Goal: Transaction & Acquisition: Purchase product/service

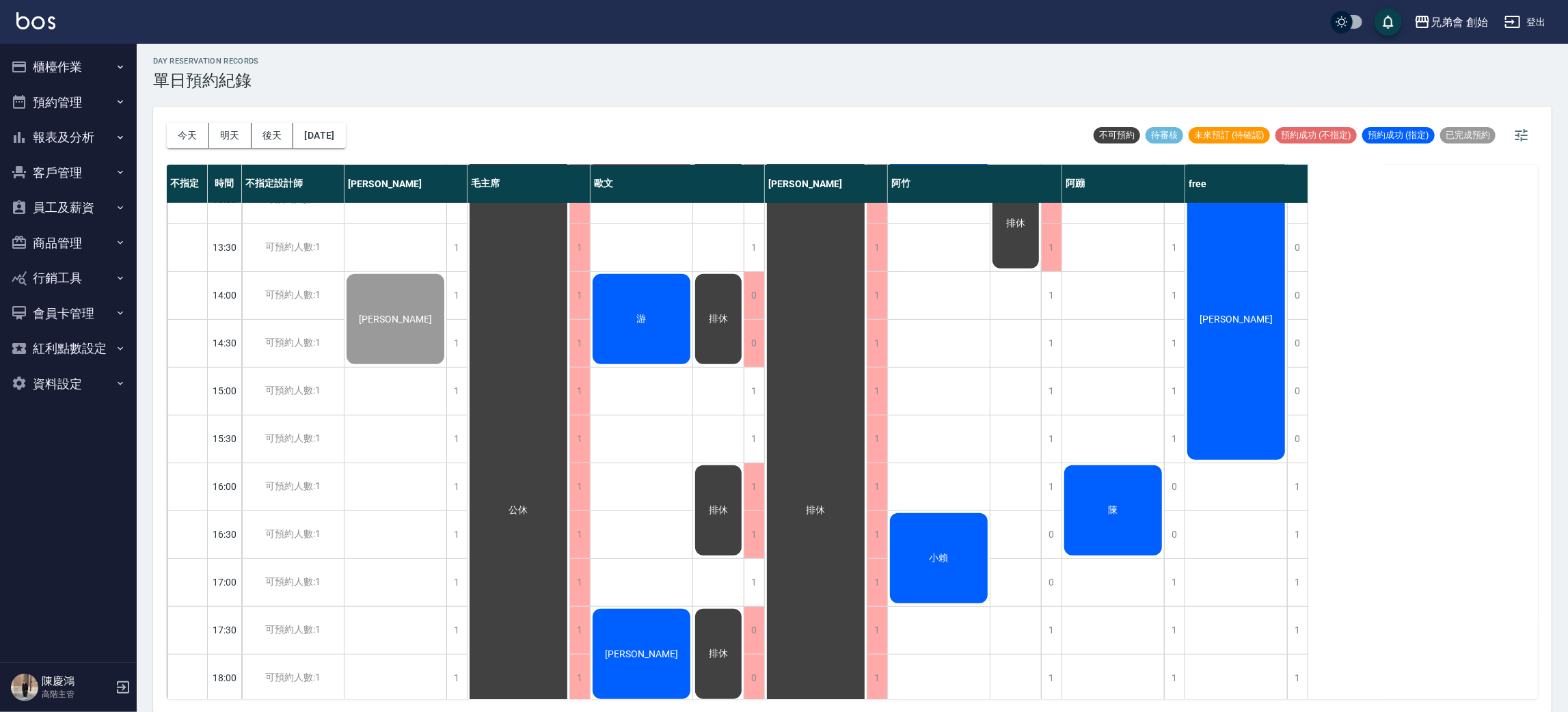
scroll to position [717, 0]
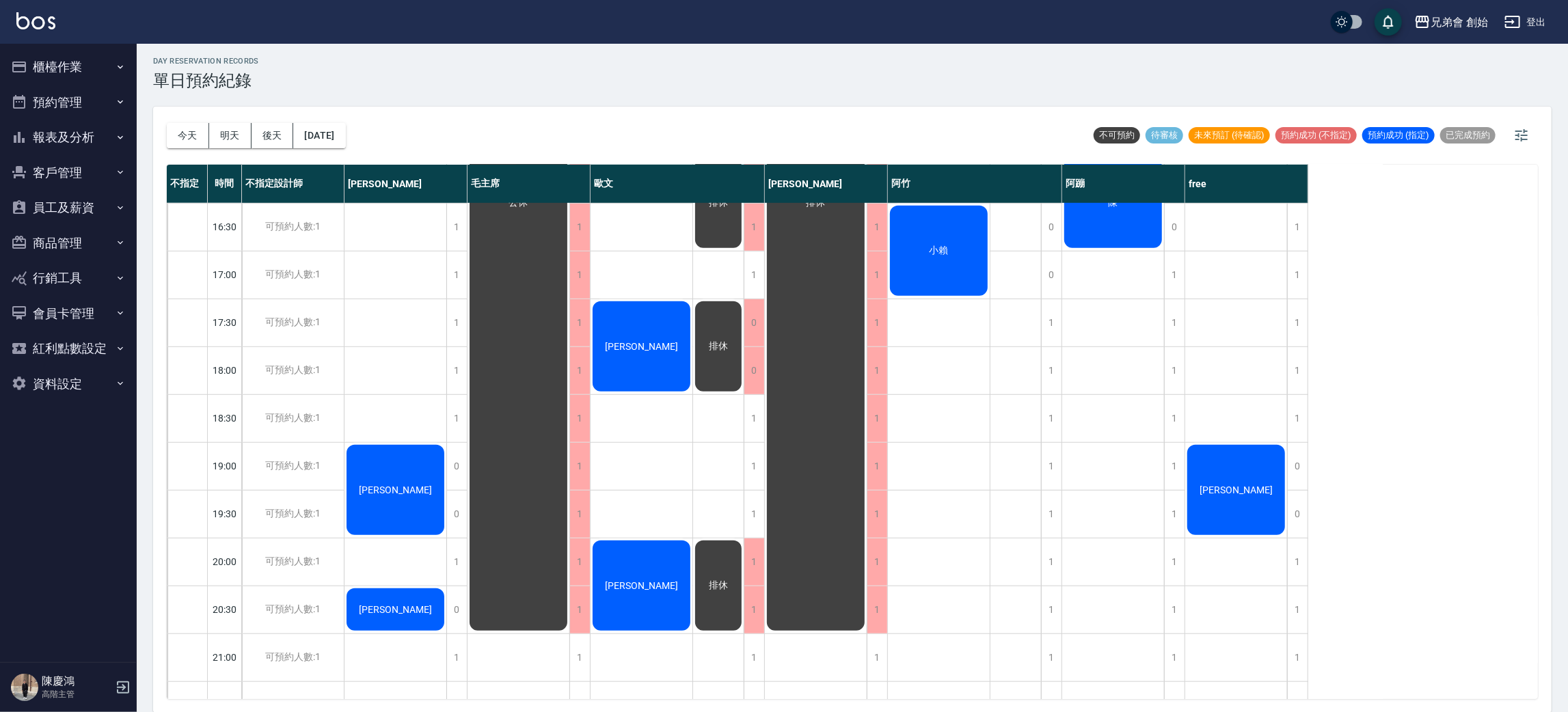
click at [446, 58] on div "排休" at bounding box center [395, 11] width 102 height 94
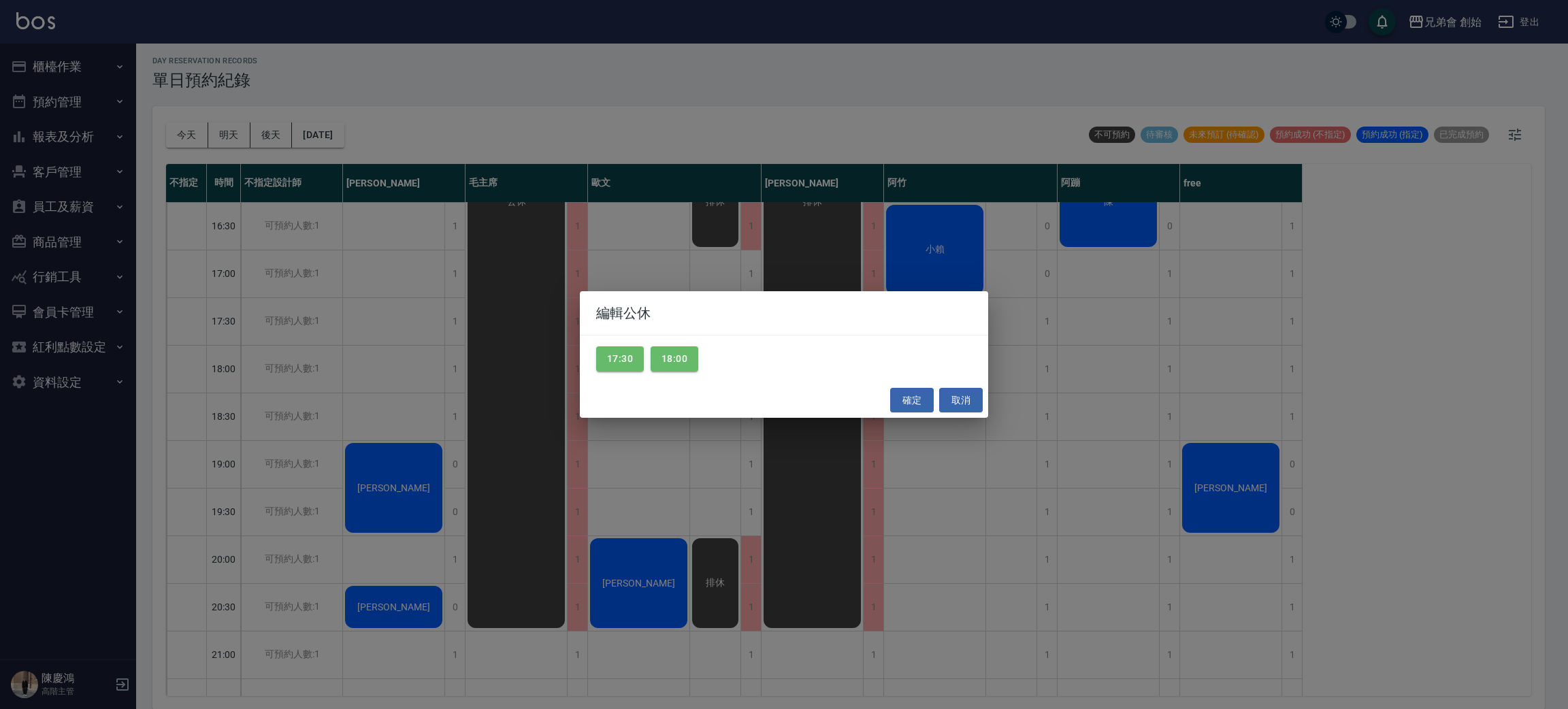
click at [545, 207] on div "編輯公休 17:30 18:00 確定 取消" at bounding box center [784, 354] width 1568 height 709
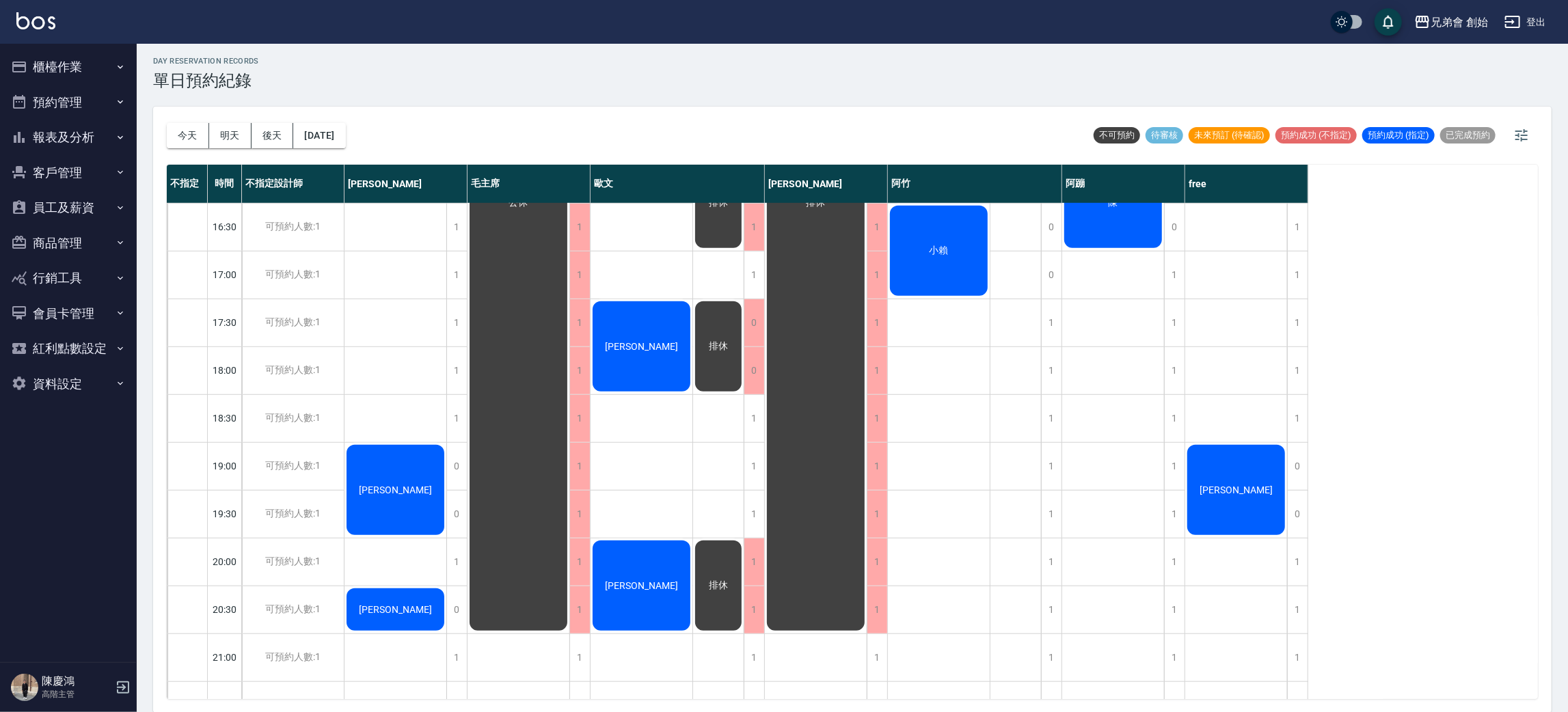
scroll to position [820, 0]
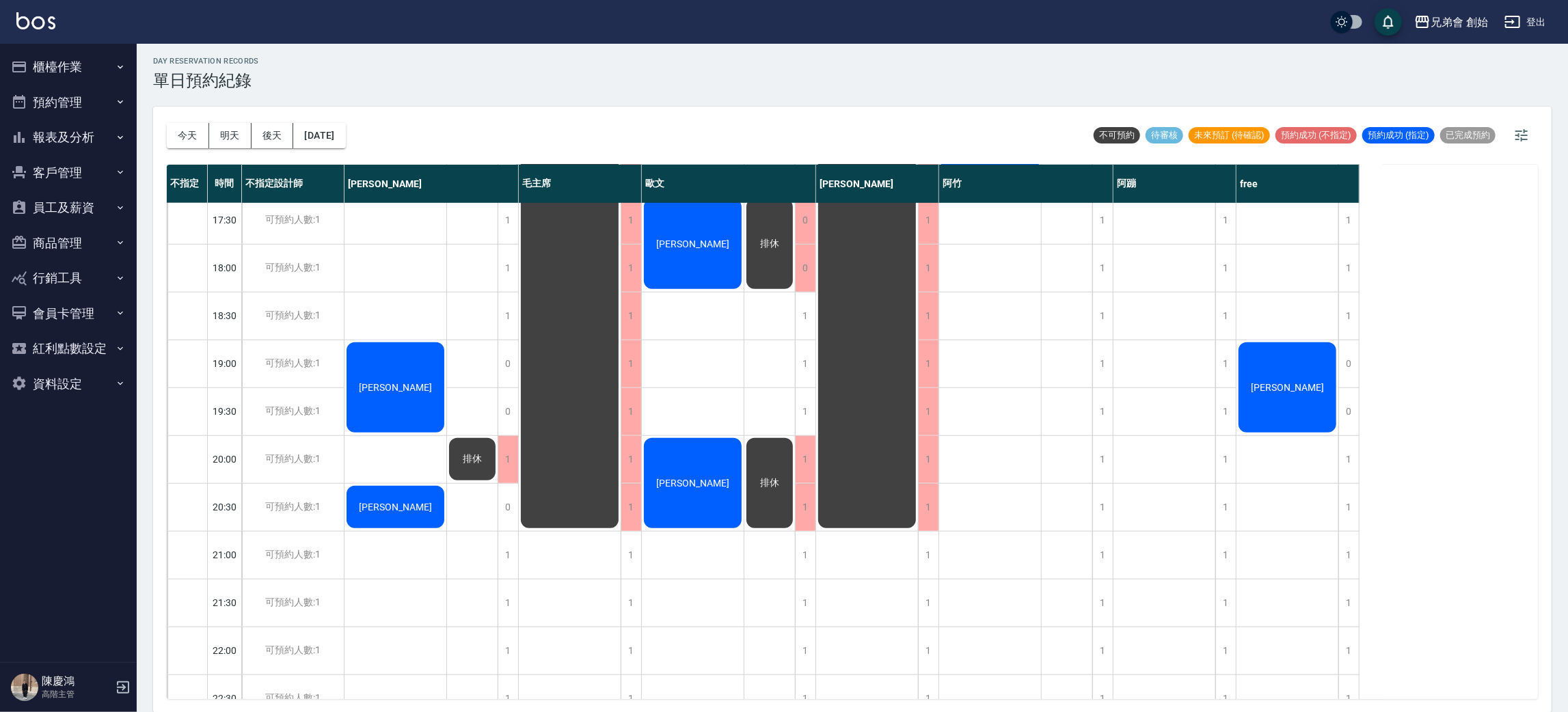
scroll to position [906, 0]
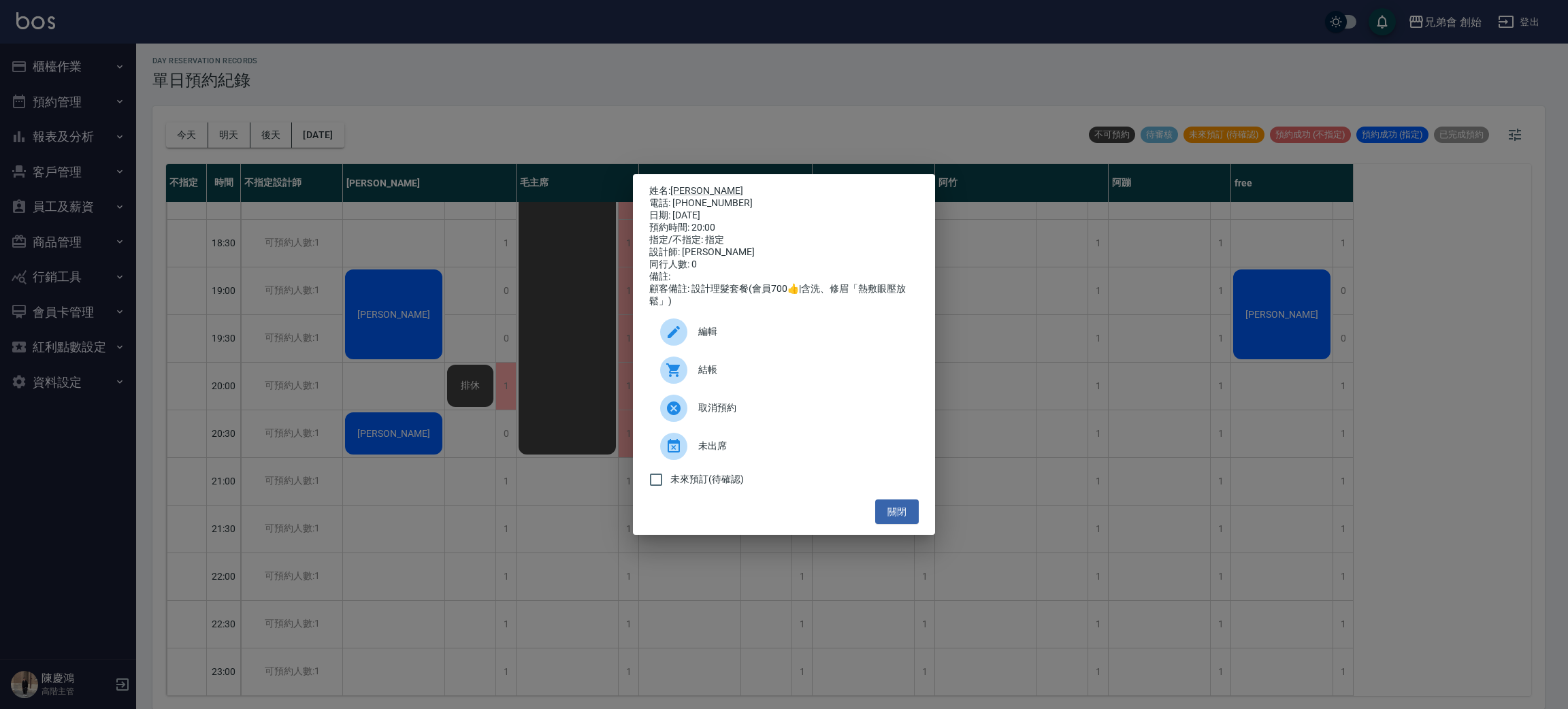
click at [379, 252] on div "姓名: 楊松蒝 電話: 0986634330 日期: 2025/08/17 預約時間: 20:00 指定/不指定: 指定 設計師: 歐文 同行人數: 0 備註…" at bounding box center [784, 354] width 1568 height 709
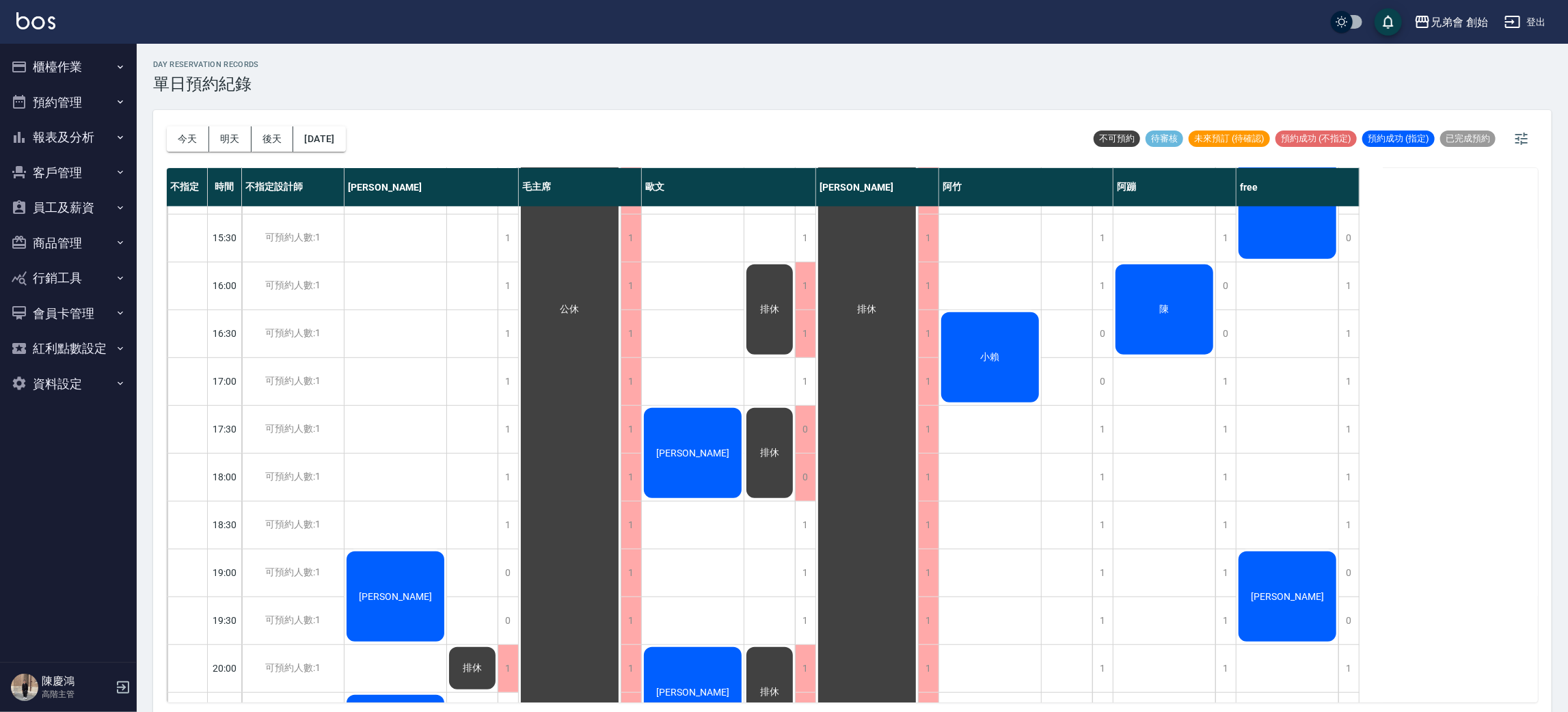
scroll to position [906, 0]
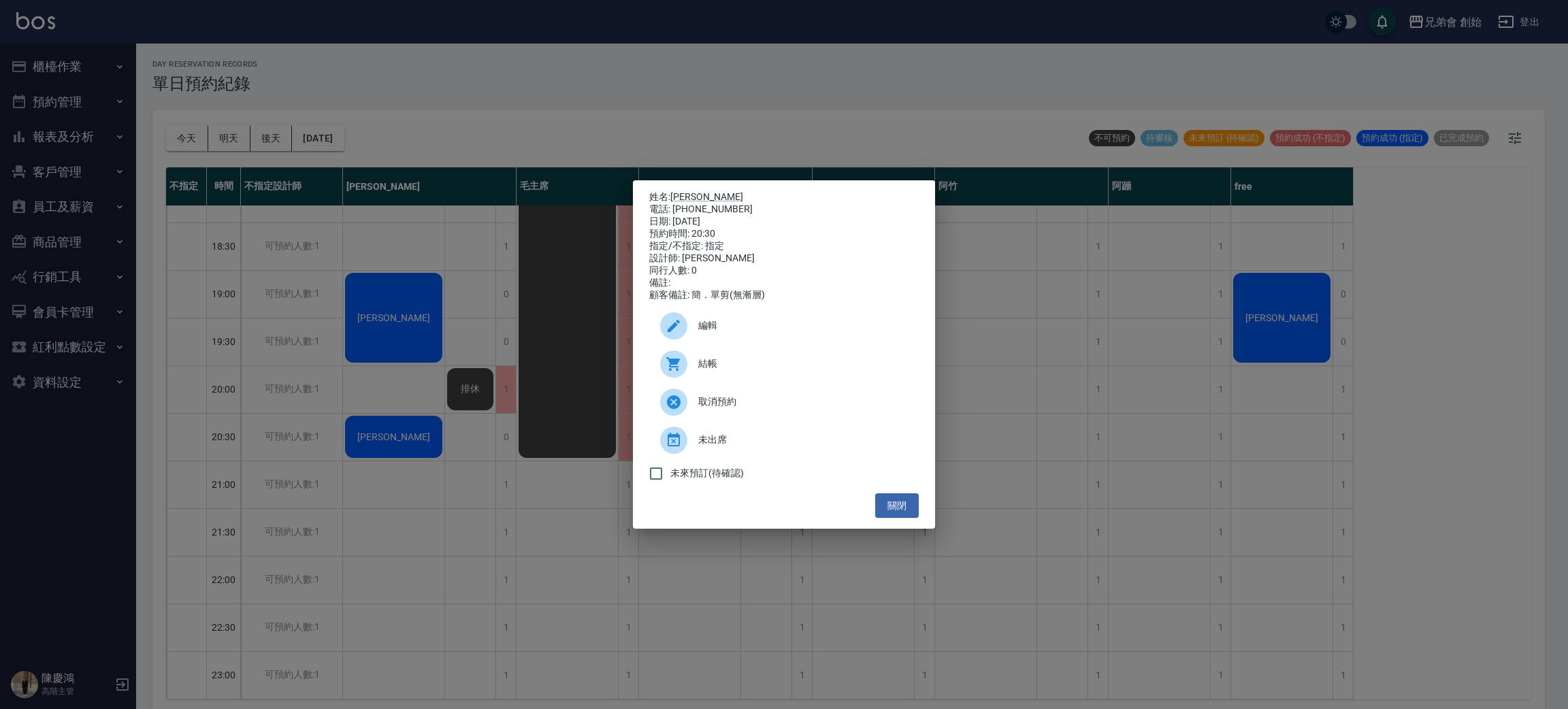
click at [342, 412] on div "姓名: 陳浩羽 電話: 0911403667 日期: 2025/08/17 預約時間: 20:30 指定/不指定: 指定 設計師: 威利 同行人數: 0 備註…" at bounding box center [784, 354] width 1568 height 709
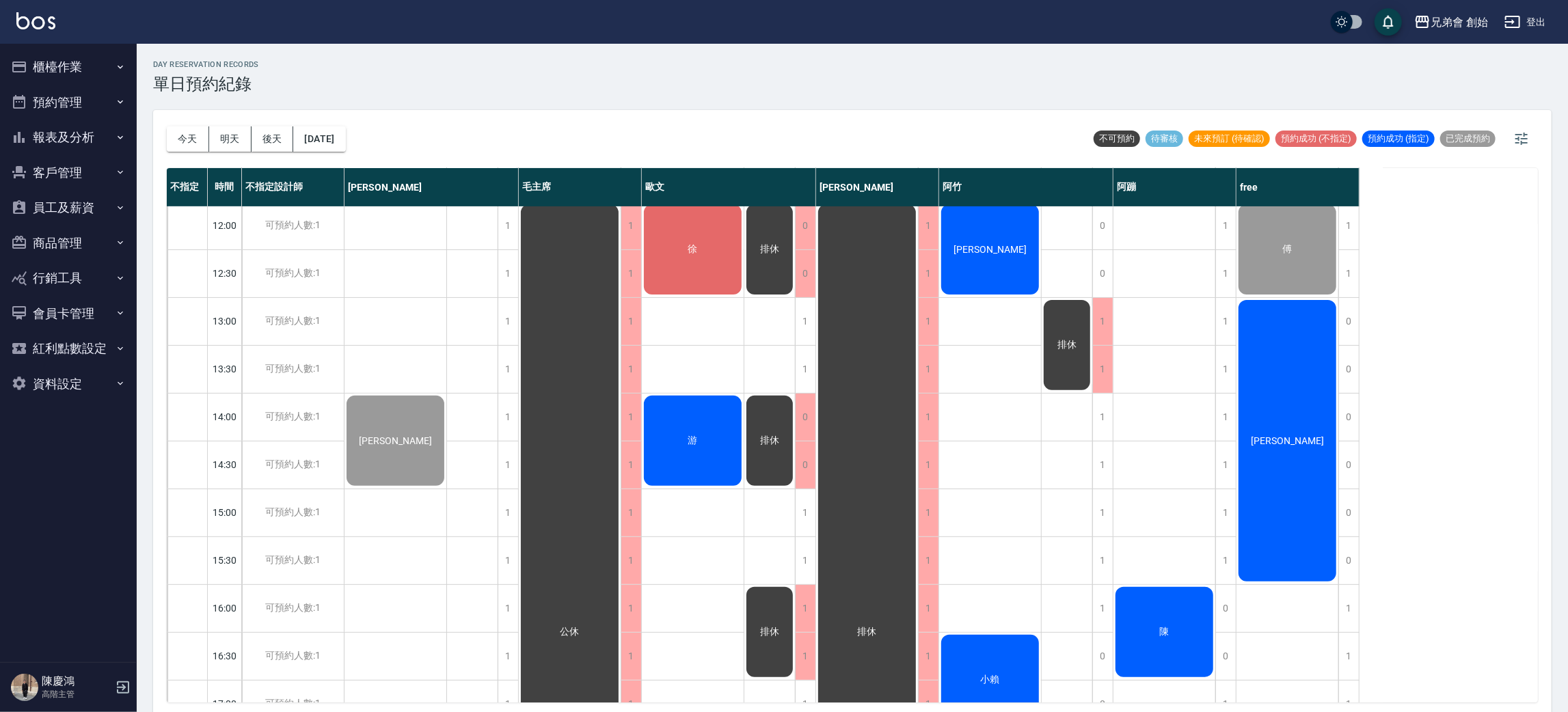
scroll to position [3, 0]
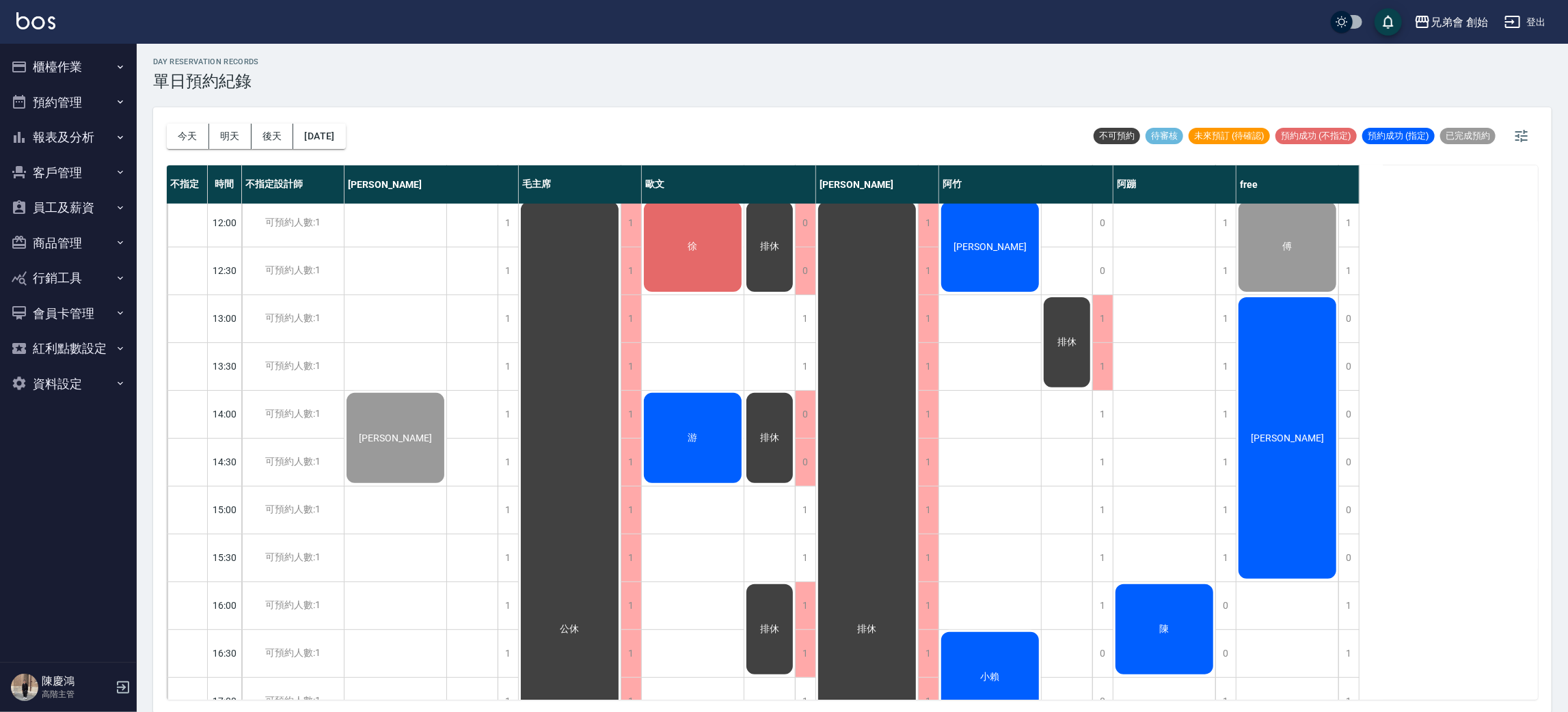
drag, startPoint x: 1150, startPoint y: 467, endPoint x: 1150, endPoint y: 446, distance: 21.0
drag, startPoint x: 1150, startPoint y: 446, endPoint x: 1166, endPoint y: 405, distance: 44.0
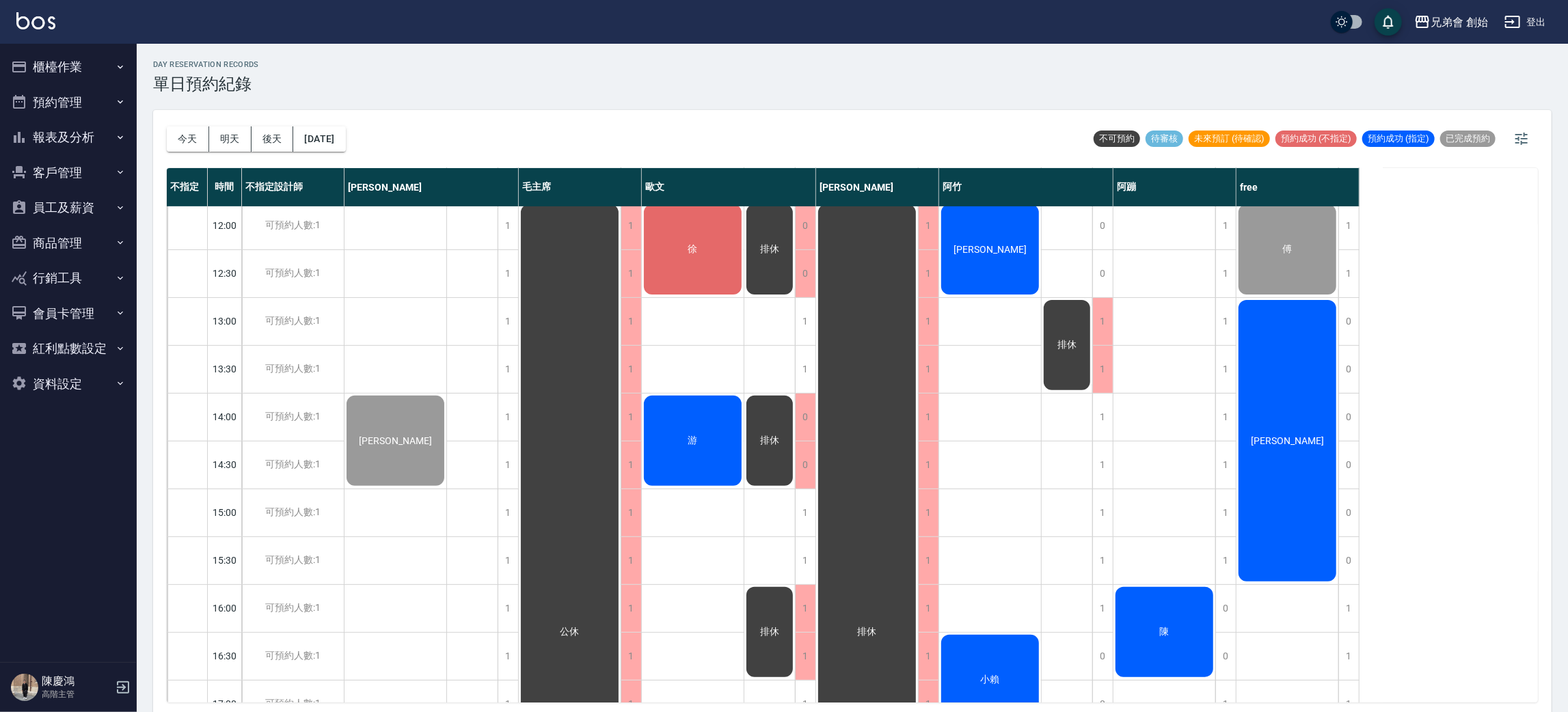
drag, startPoint x: 1167, startPoint y: 401, endPoint x: 1145, endPoint y: 407, distance: 22.8
drag, startPoint x: 1145, startPoint y: 407, endPoint x: 1110, endPoint y: 429, distance: 41.3
click at [1117, 428] on div "陳" at bounding box center [1164, 608] width 103 height 1387
drag, startPoint x: 1110, startPoint y: 429, endPoint x: 1106, endPoint y: 437, distance: 8.9
click at [1106, 437] on div "1" at bounding box center [1103, 417] width 21 height 47
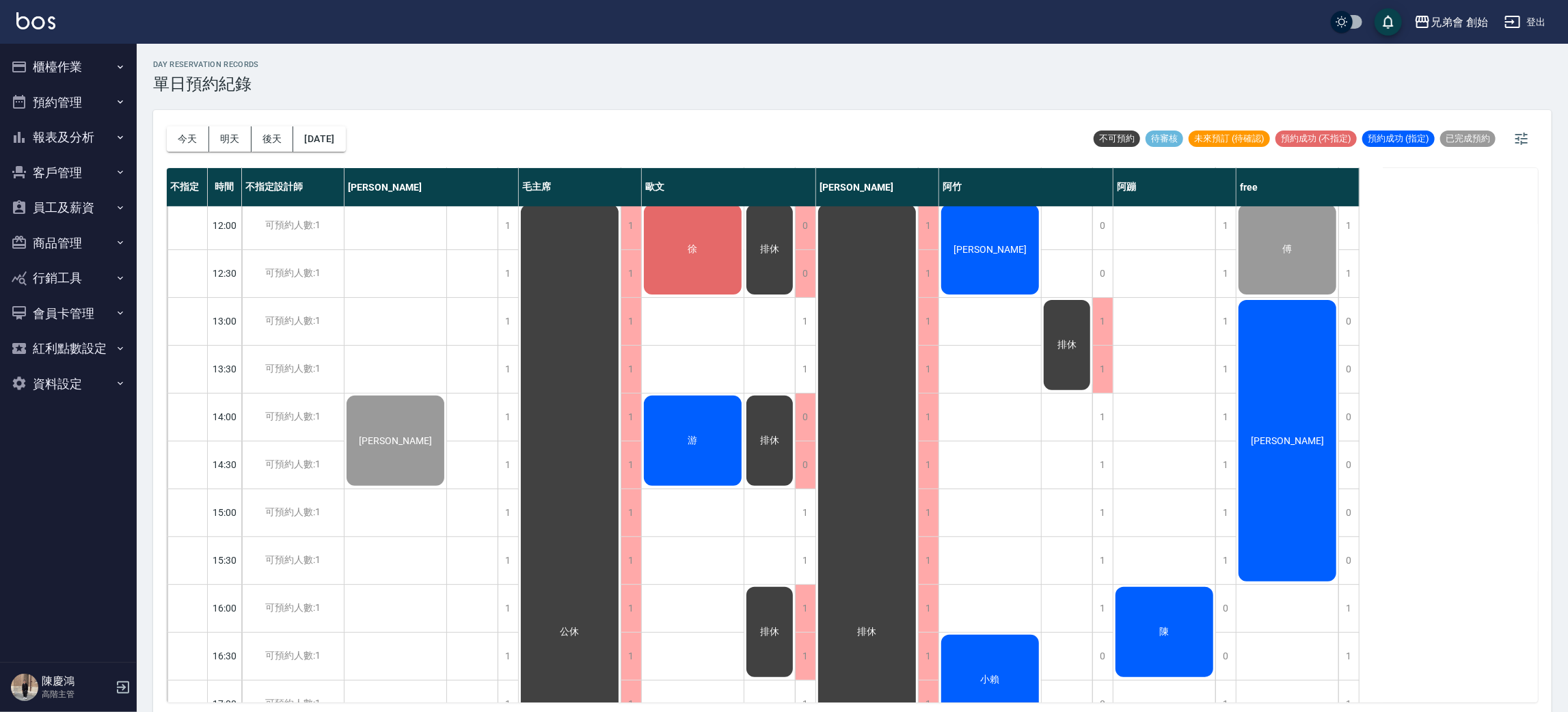
click at [446, 394] on div "[PERSON_NAME]" at bounding box center [395, 441] width 102 height 94
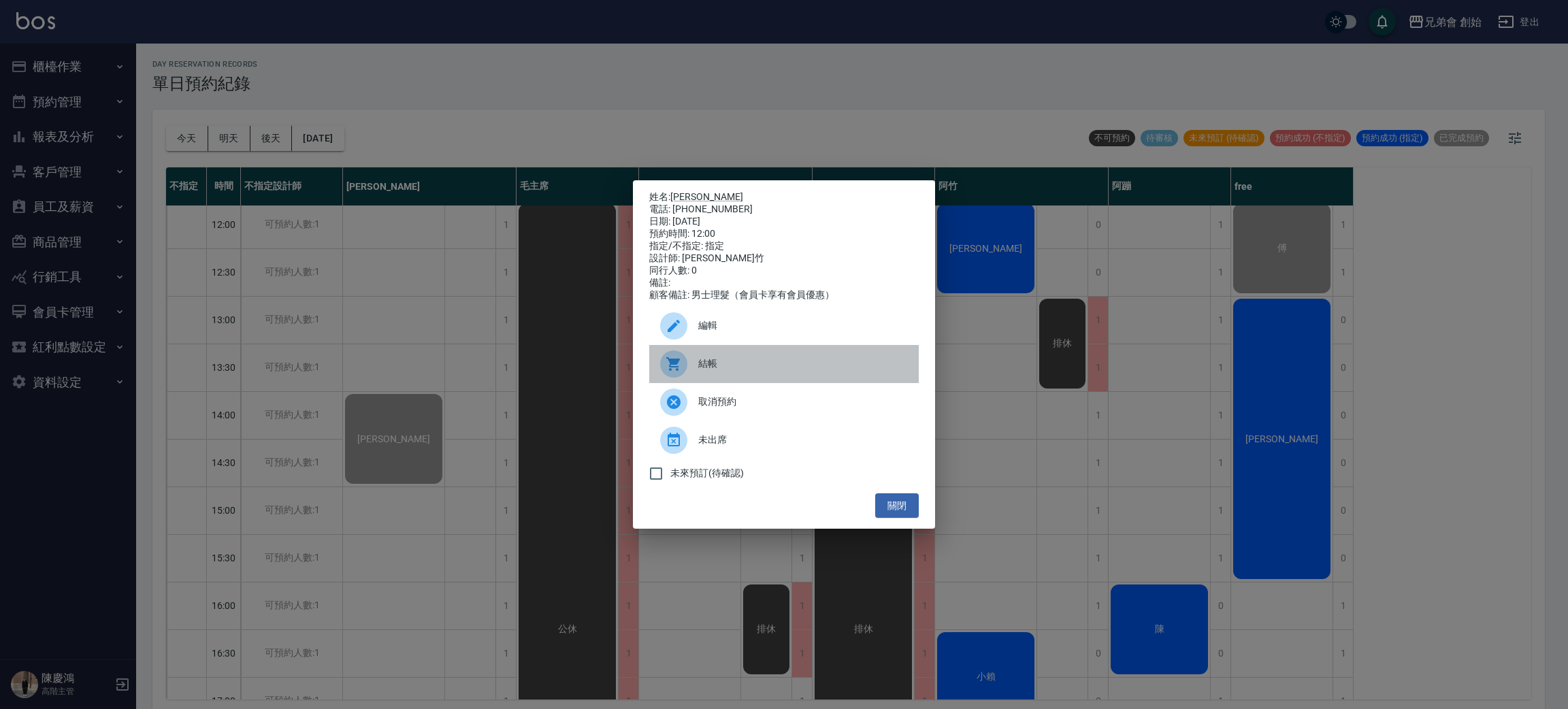
click at [736, 365] on span "結帳" at bounding box center [803, 364] width 210 height 14
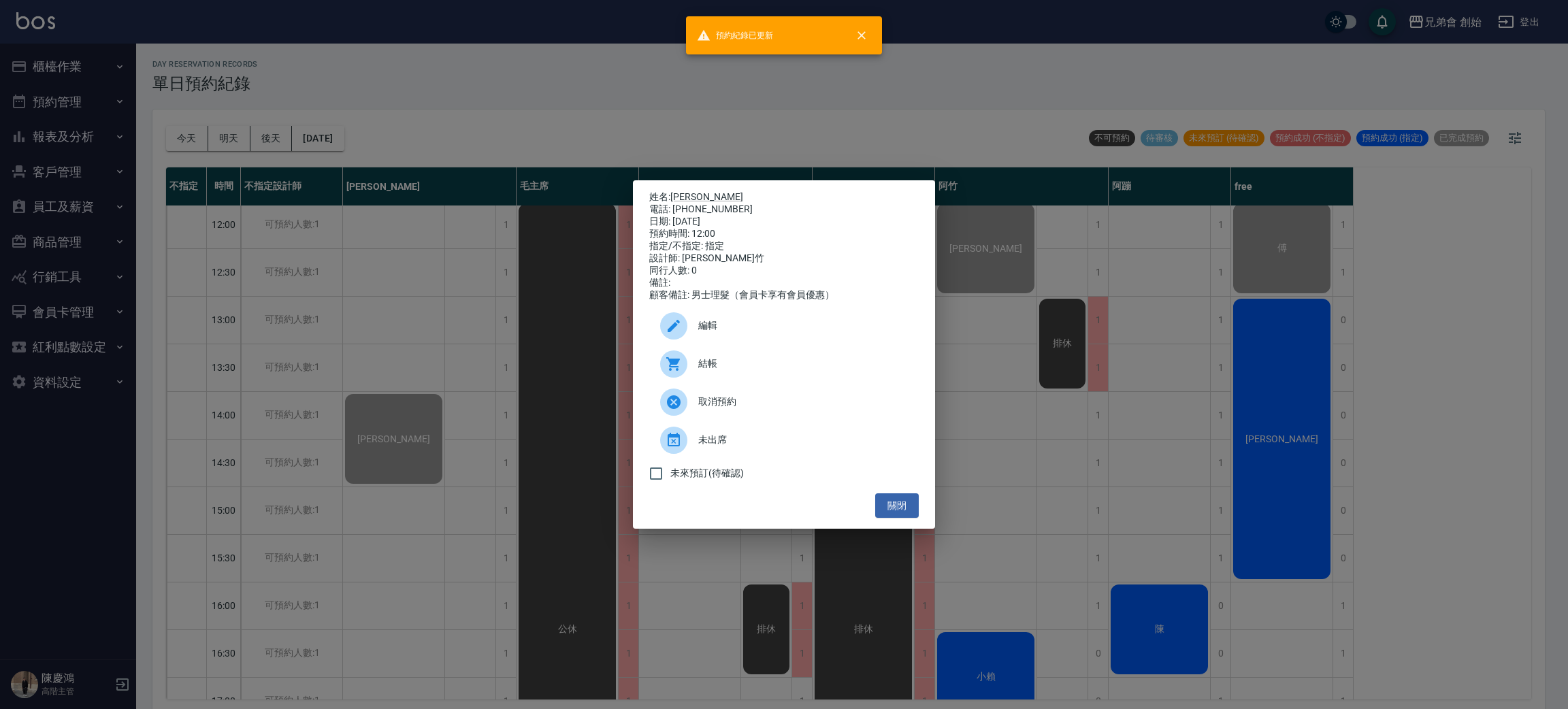
drag, startPoint x: 1266, startPoint y: 392, endPoint x: 1254, endPoint y: 388, distance: 12.6
click at [1265, 392] on div "姓名: 張永杰 電話: 0978871366 日期: 2025/08/17 預約時間: 12:00 指定/不指定: 指定 設計師: 阿竹 同行人數: 0 備註…" at bounding box center [784, 354] width 1568 height 709
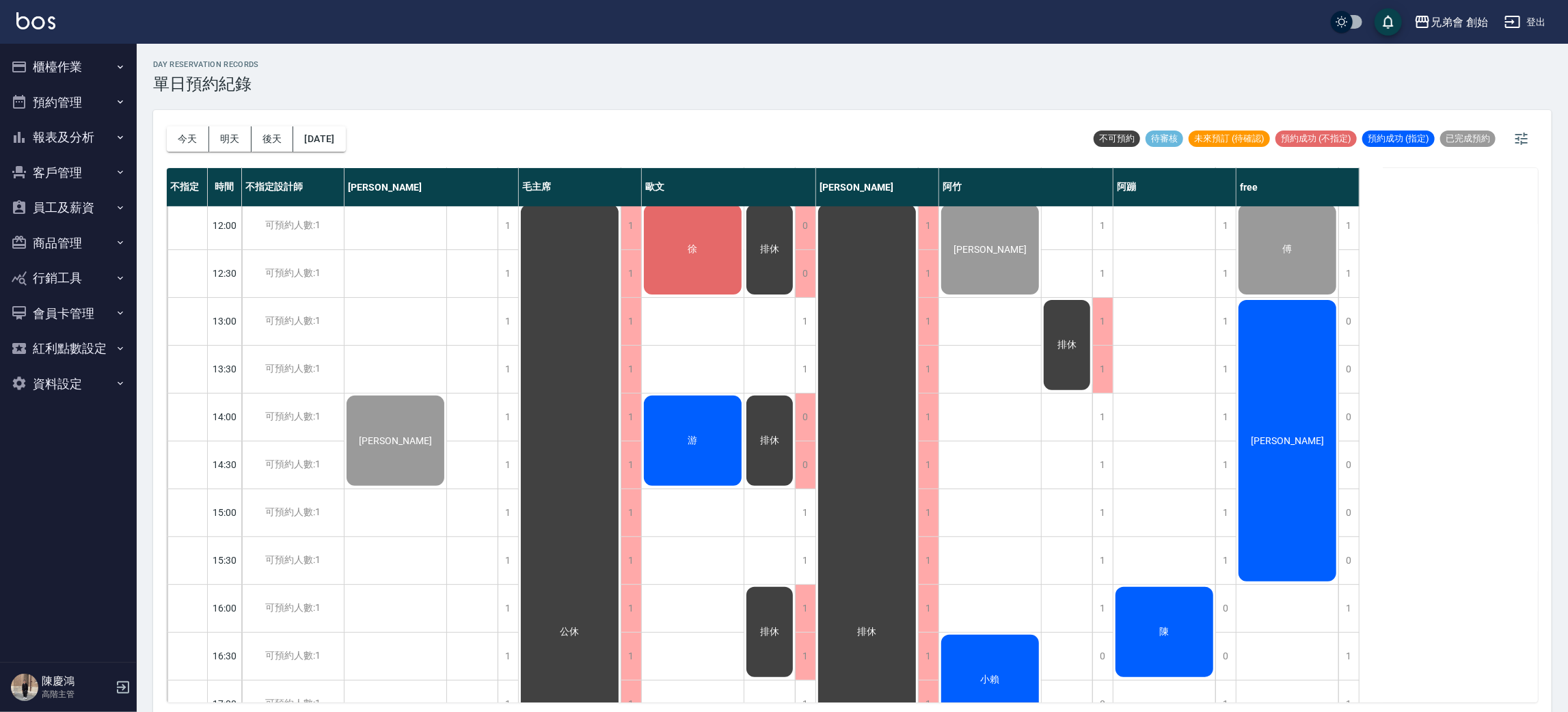
scroll to position [497, 0]
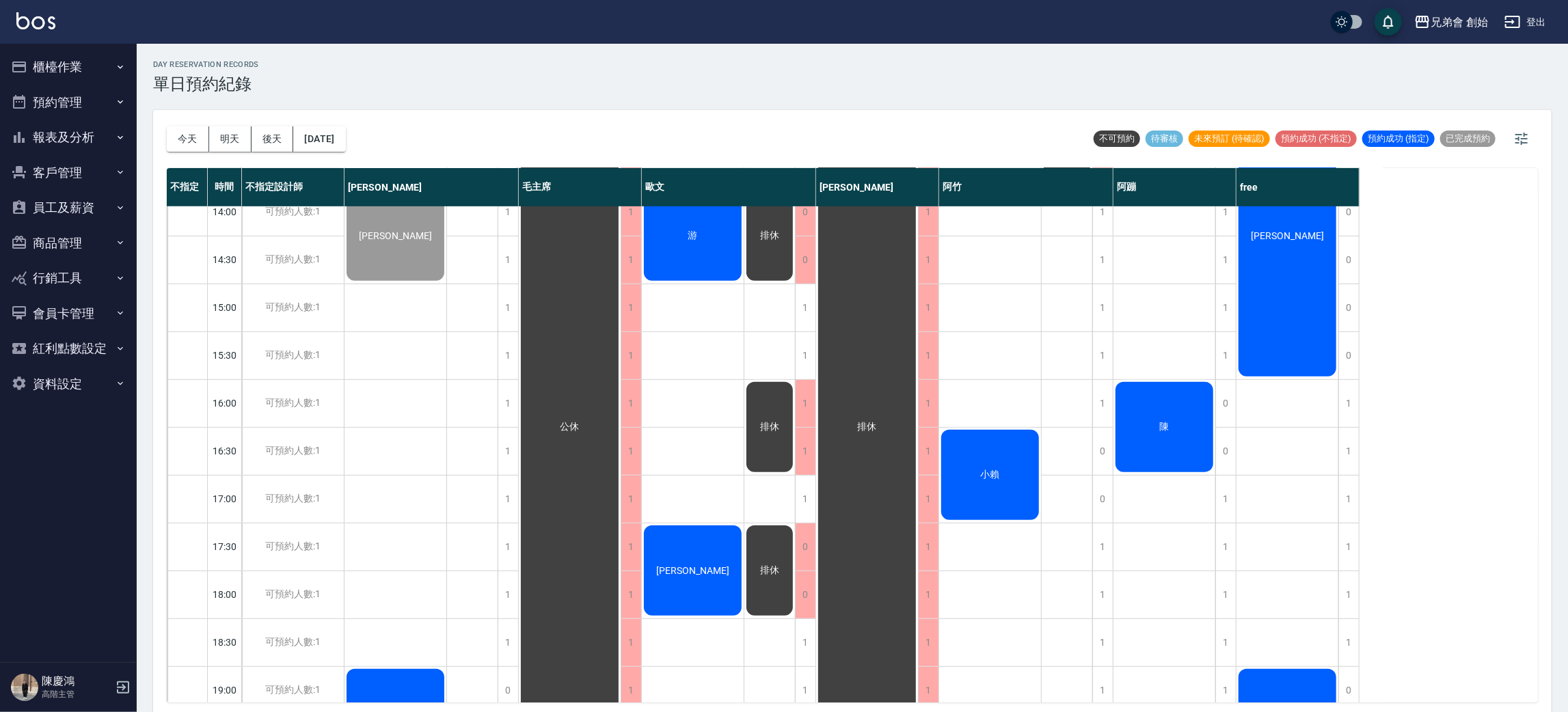
click at [446, 283] on div "小賴" at bounding box center [395, 235] width 102 height 94
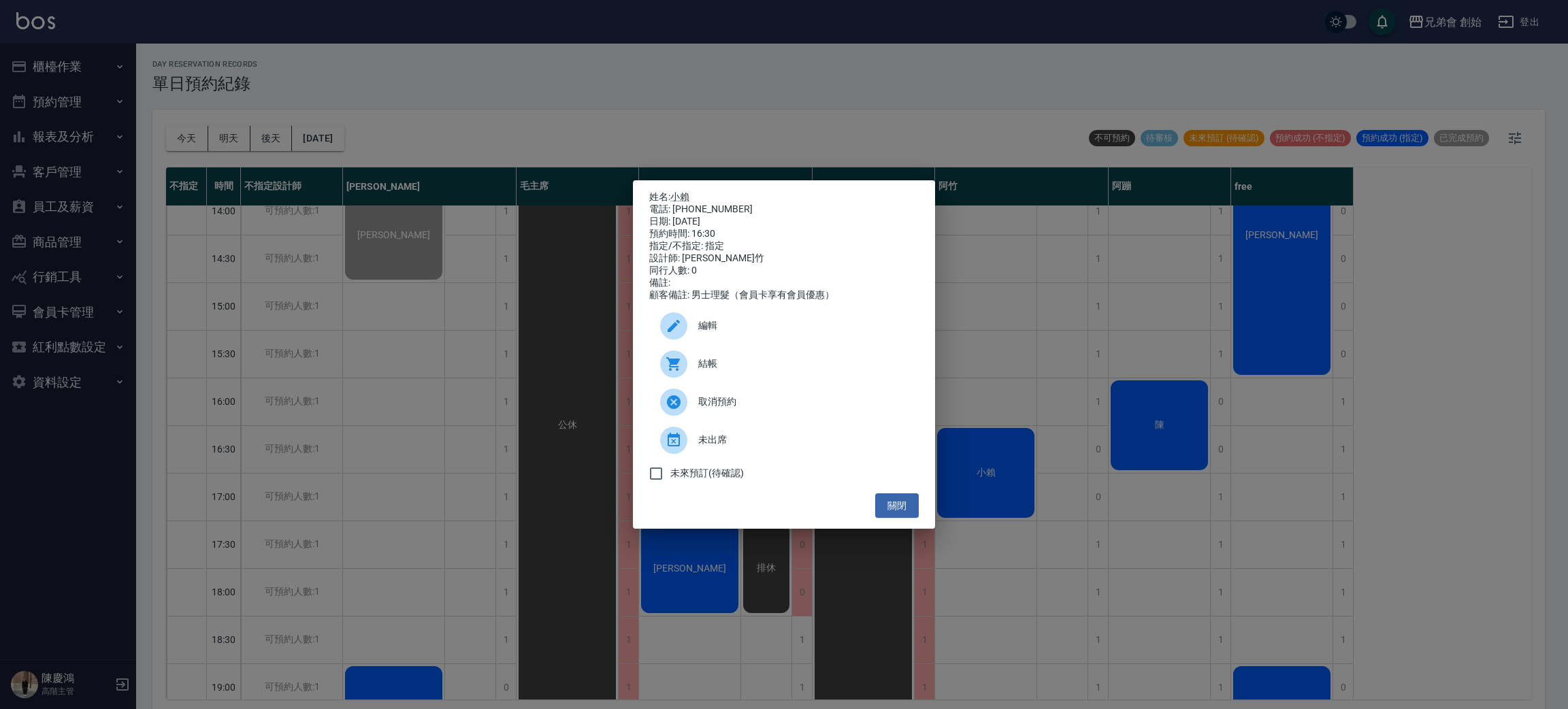
click at [811, 357] on div "結帳" at bounding box center [784, 364] width 270 height 38
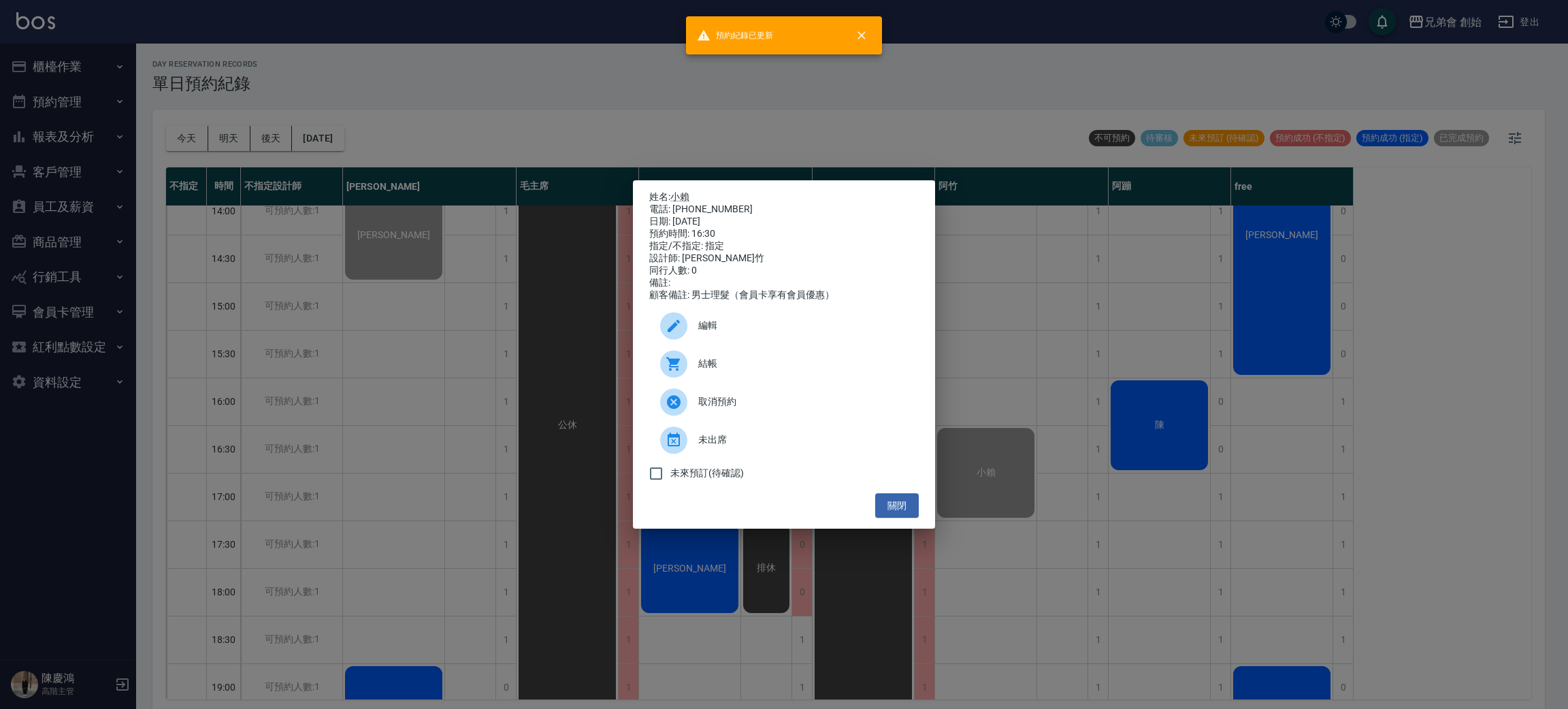
click at [231, 64] on div "姓名: 小賴 電話: 0968386874 日期: 2025/08/17 預約時間: 16:30 指定/不指定: 指定 設計師: 阿竹 同行人數: 0 備註:…" at bounding box center [784, 354] width 1568 height 709
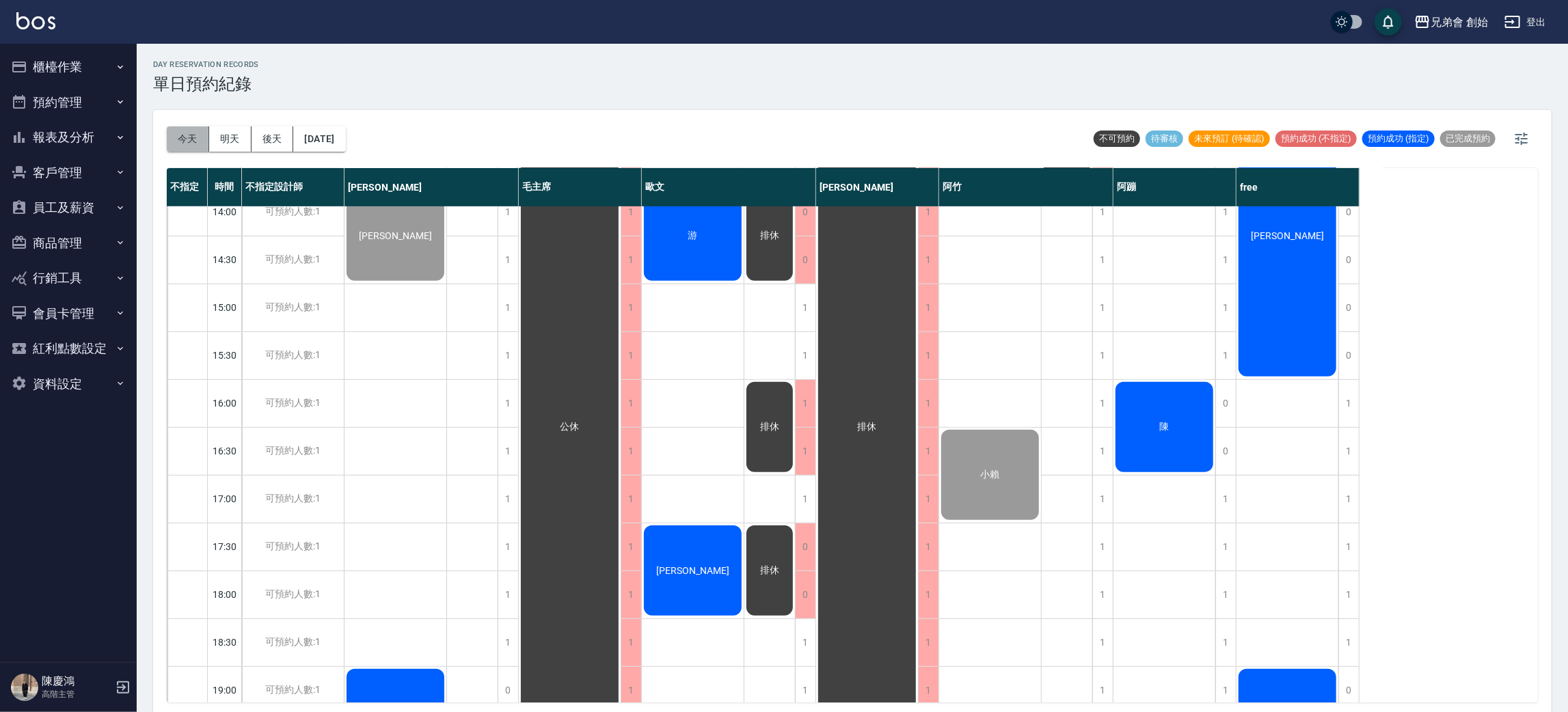
click at [194, 141] on button "今天" at bounding box center [187, 139] width 43 height 25
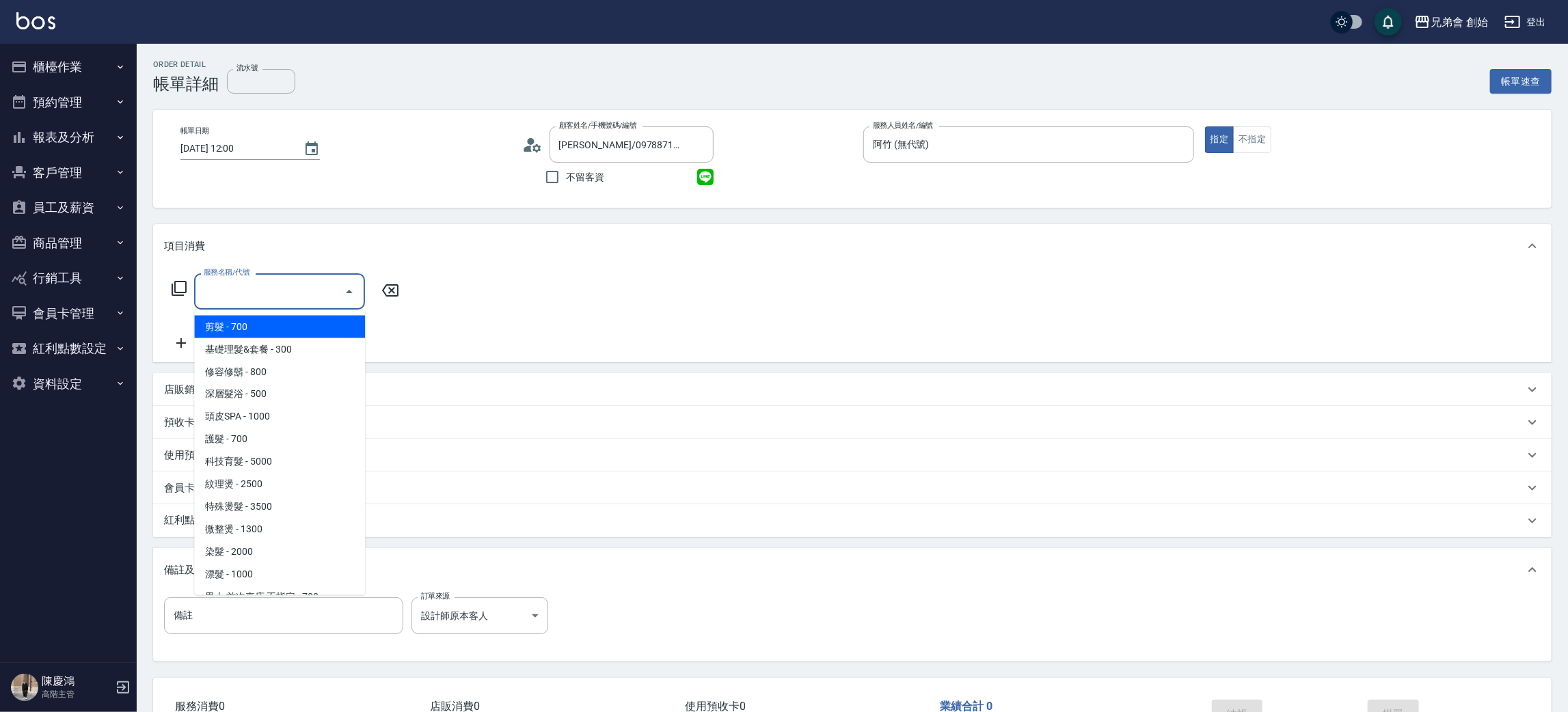
click at [284, 324] on span "剪髮 - 700" at bounding box center [280, 327] width 171 height 23
type input "剪髮(A01)"
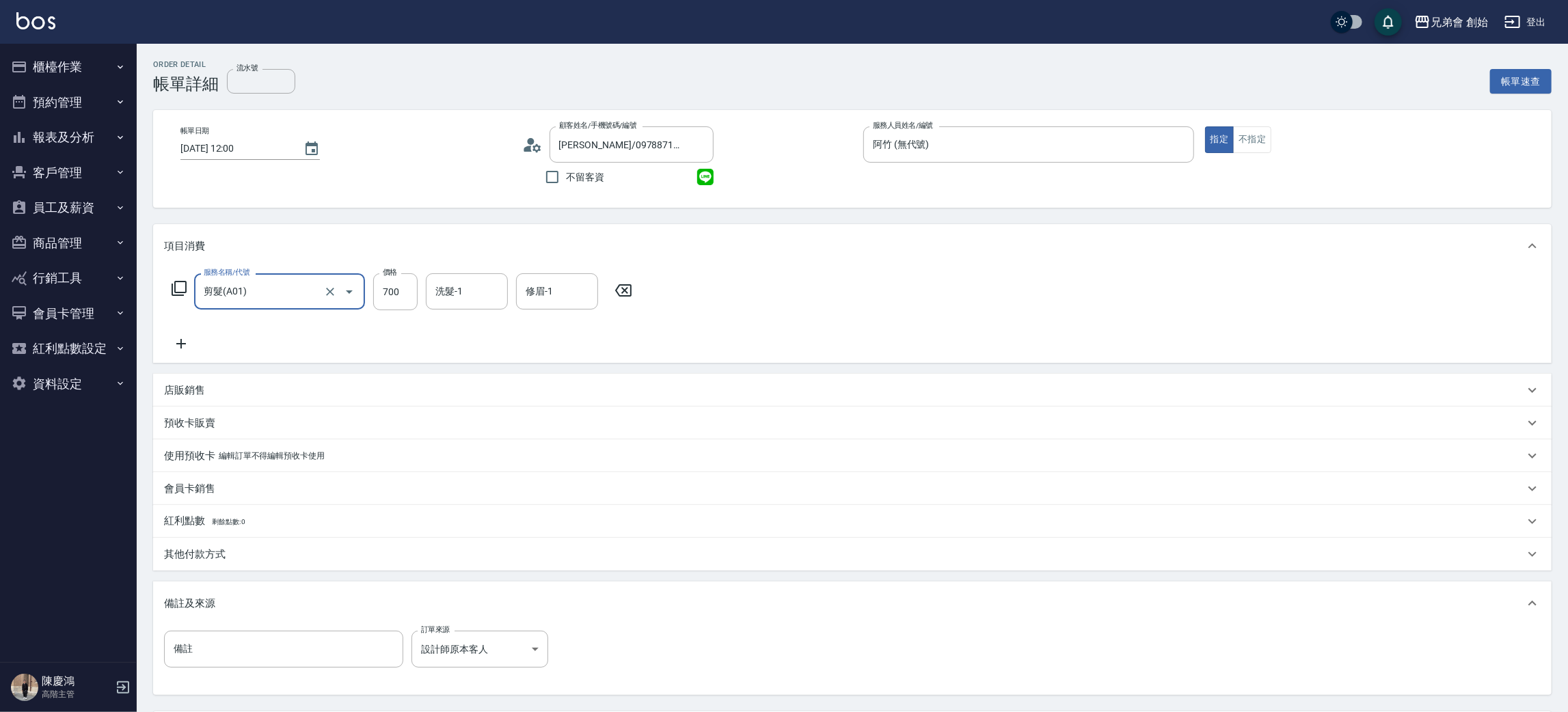
scroll to position [128, 0]
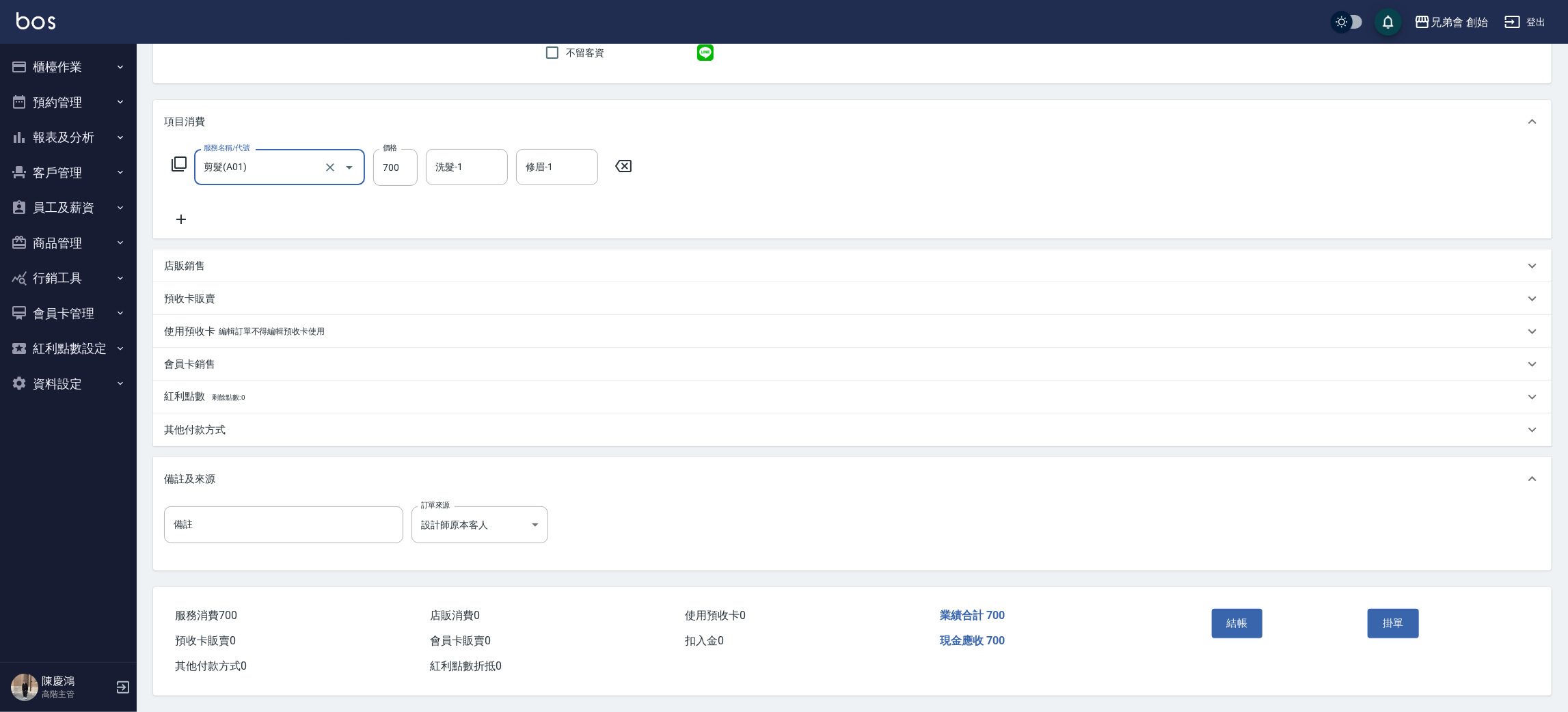
drag, startPoint x: 1236, startPoint y: 621, endPoint x: 1185, endPoint y: 576, distance: 68.0
click at [1236, 620] on button "結帳" at bounding box center [1237, 623] width 51 height 29
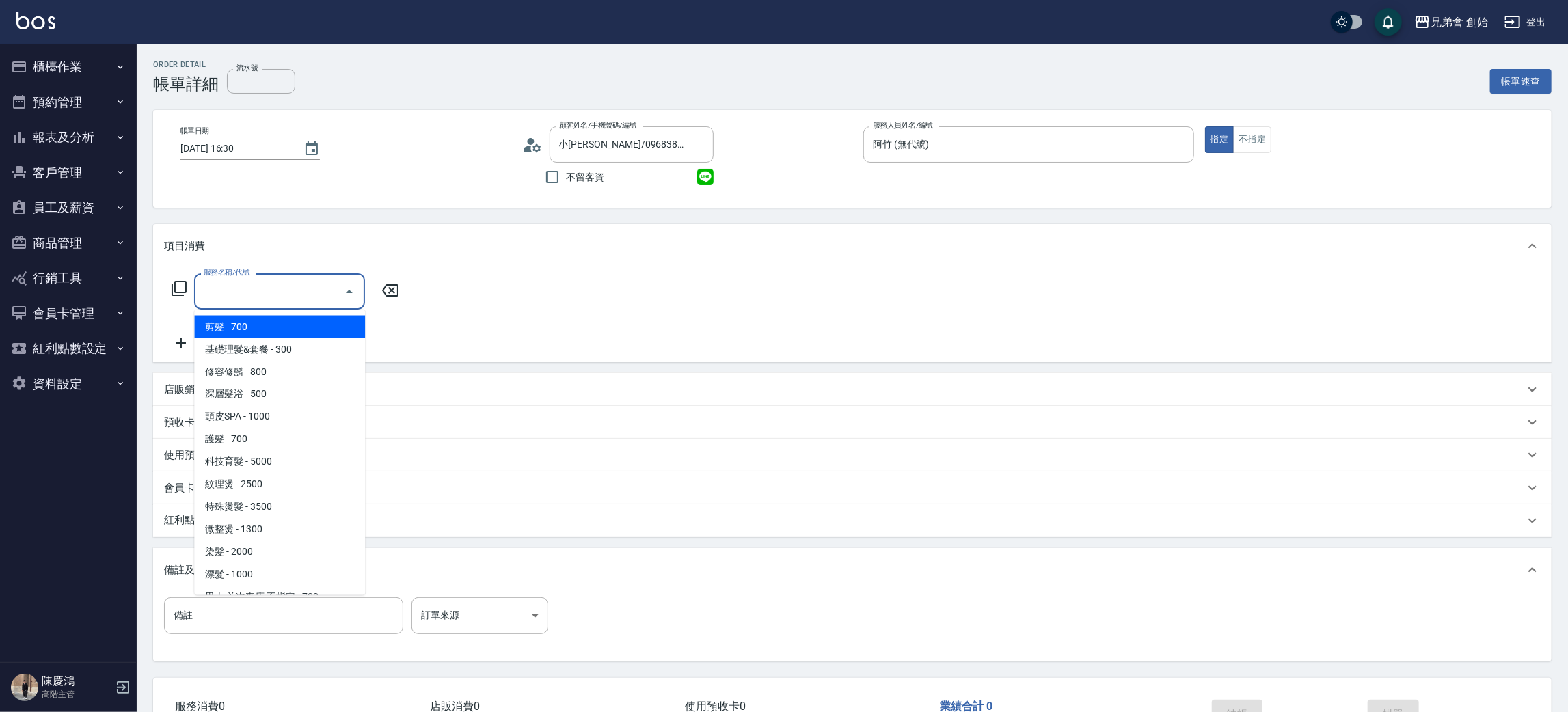
type input "小[PERSON_NAME]/0968386874/"
click at [276, 295] on input "服務名稱/代號" at bounding box center [269, 291] width 138 height 24
click at [278, 302] on input "服務名稱/代號" at bounding box center [269, 291] width 138 height 24
click at [277, 328] on span "剪髮 - 700" at bounding box center [280, 327] width 171 height 23
type input "剪髮(A01)"
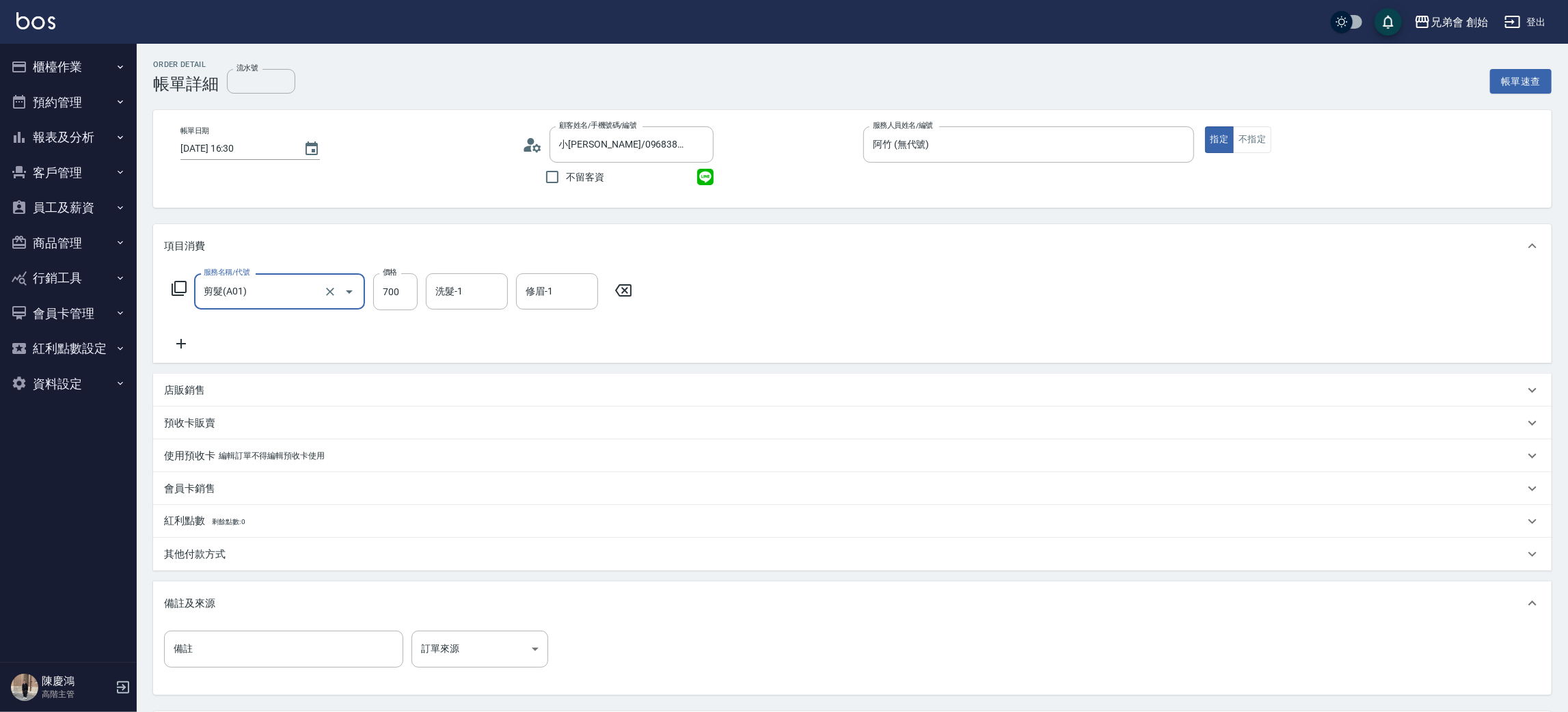
click at [236, 562] on div "其他付款方式" at bounding box center [852, 554] width 1398 height 33
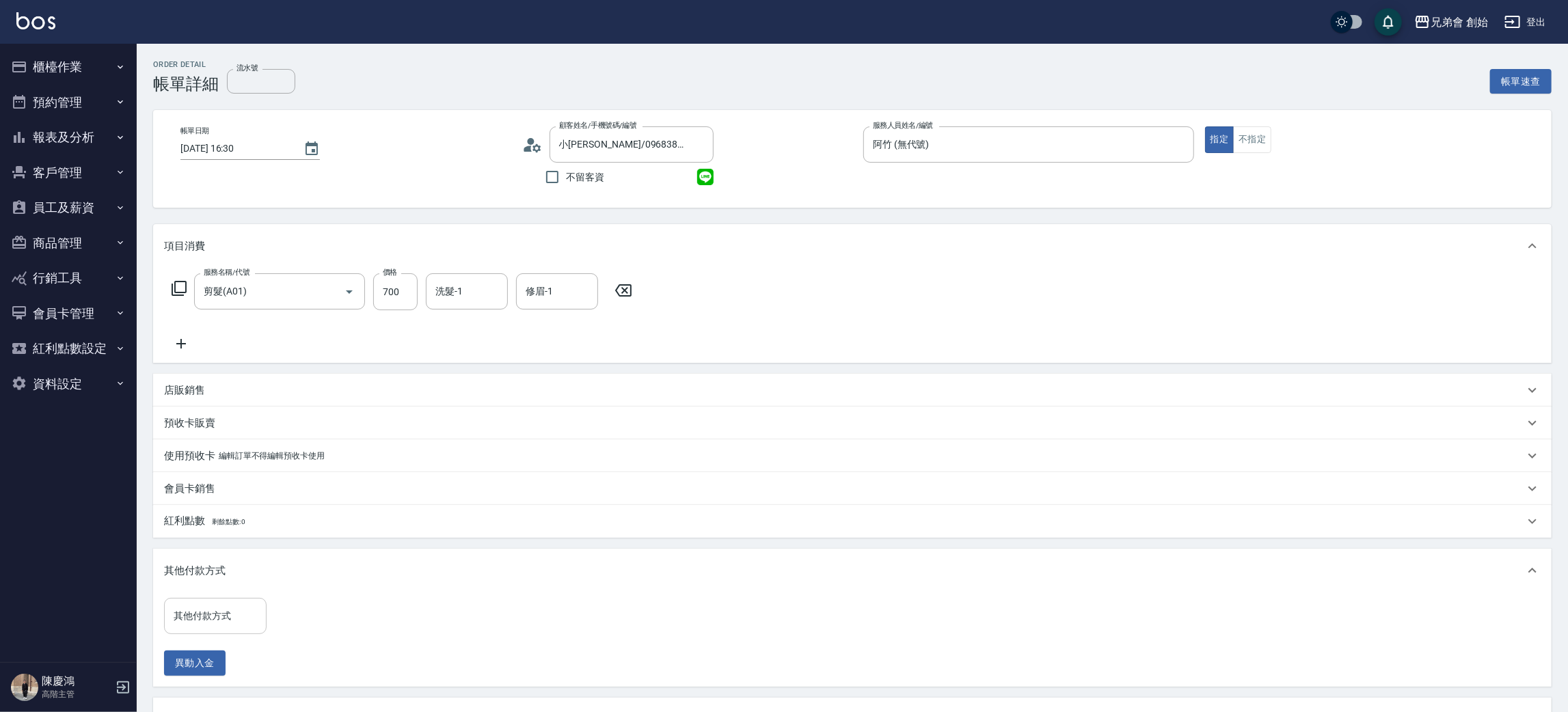
click at [241, 618] on input "其他付款方式" at bounding box center [215, 615] width 91 height 24
click at [225, 533] on span "轉帳" at bounding box center [215, 536] width 103 height 23
type input "轉帳"
drag, startPoint x: 337, startPoint y: 605, endPoint x: 339, endPoint y: 598, distance: 7.3
click at [337, 605] on input "0" at bounding box center [326, 616] width 103 height 37
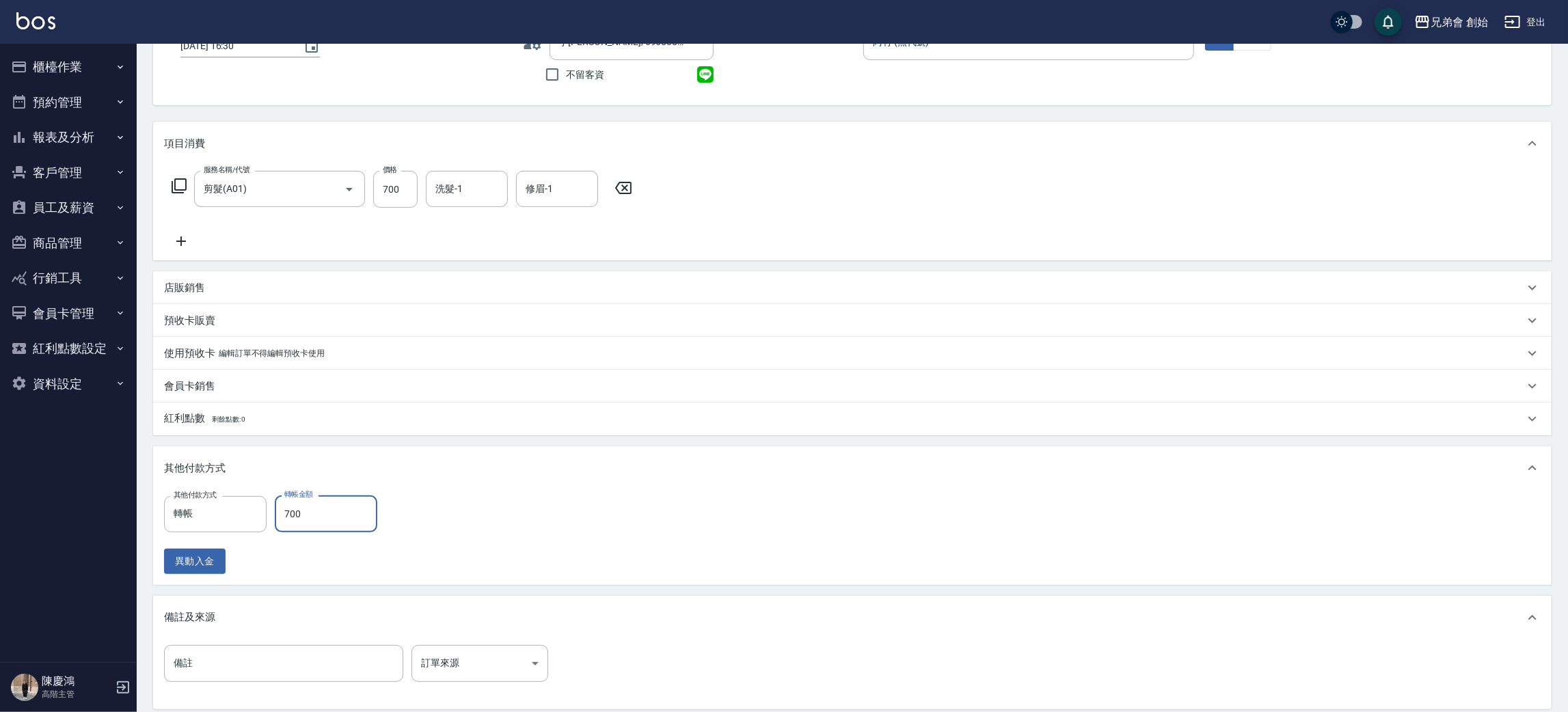
scroll to position [244, 0]
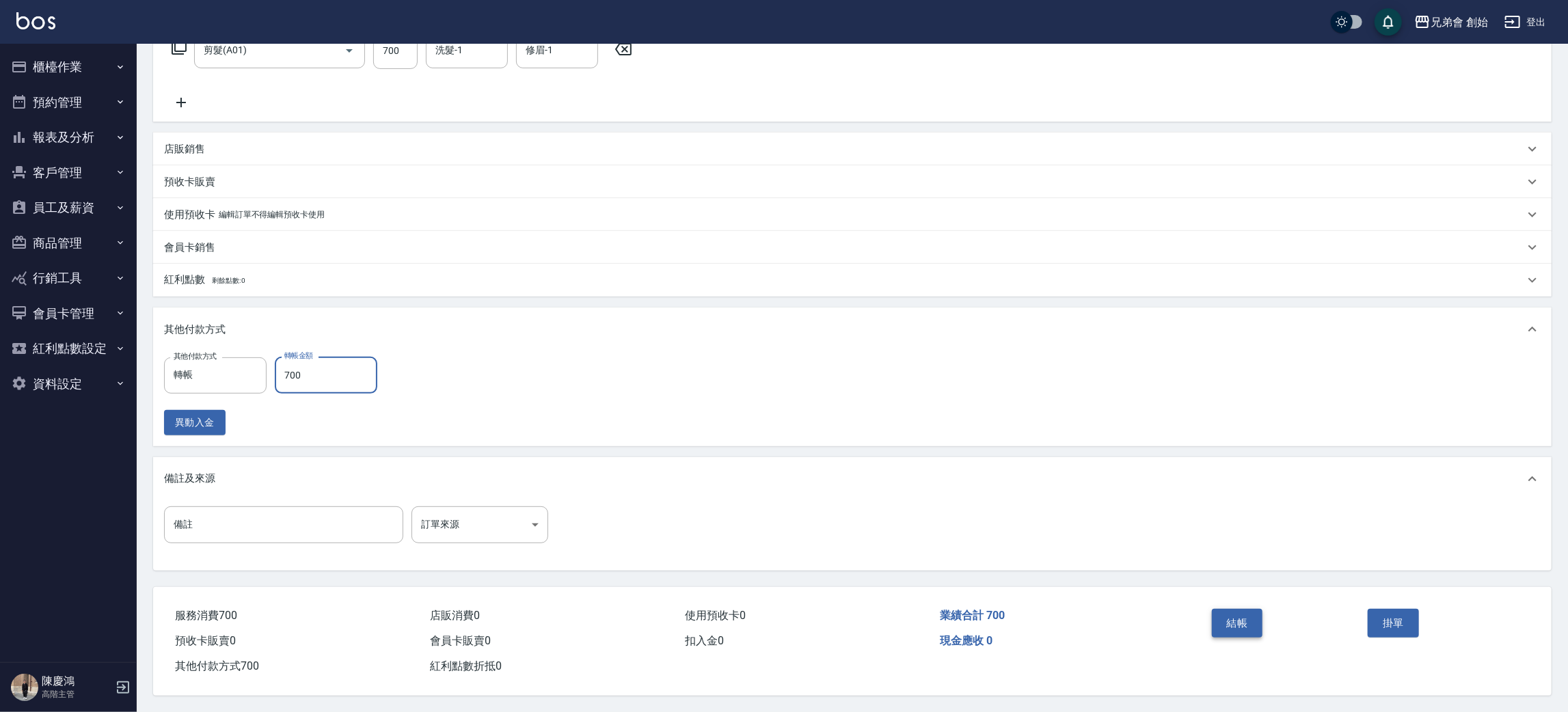
type input "700"
drag, startPoint x: 1227, startPoint y: 620, endPoint x: 1022, endPoint y: 388, distance: 309.6
click at [1225, 615] on button "結帳" at bounding box center [1237, 623] width 51 height 29
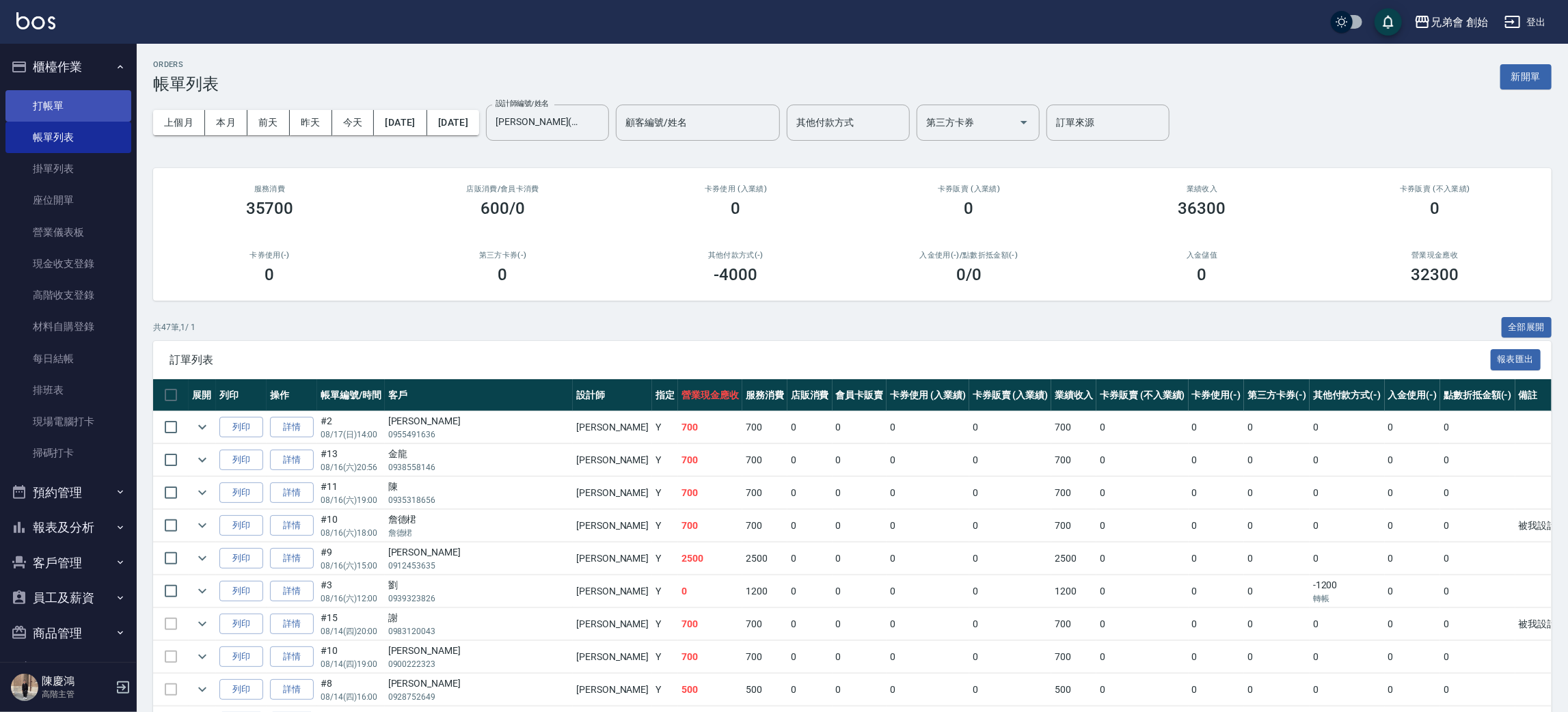
click at [26, 105] on link "打帳單" at bounding box center [68, 106] width 126 height 31
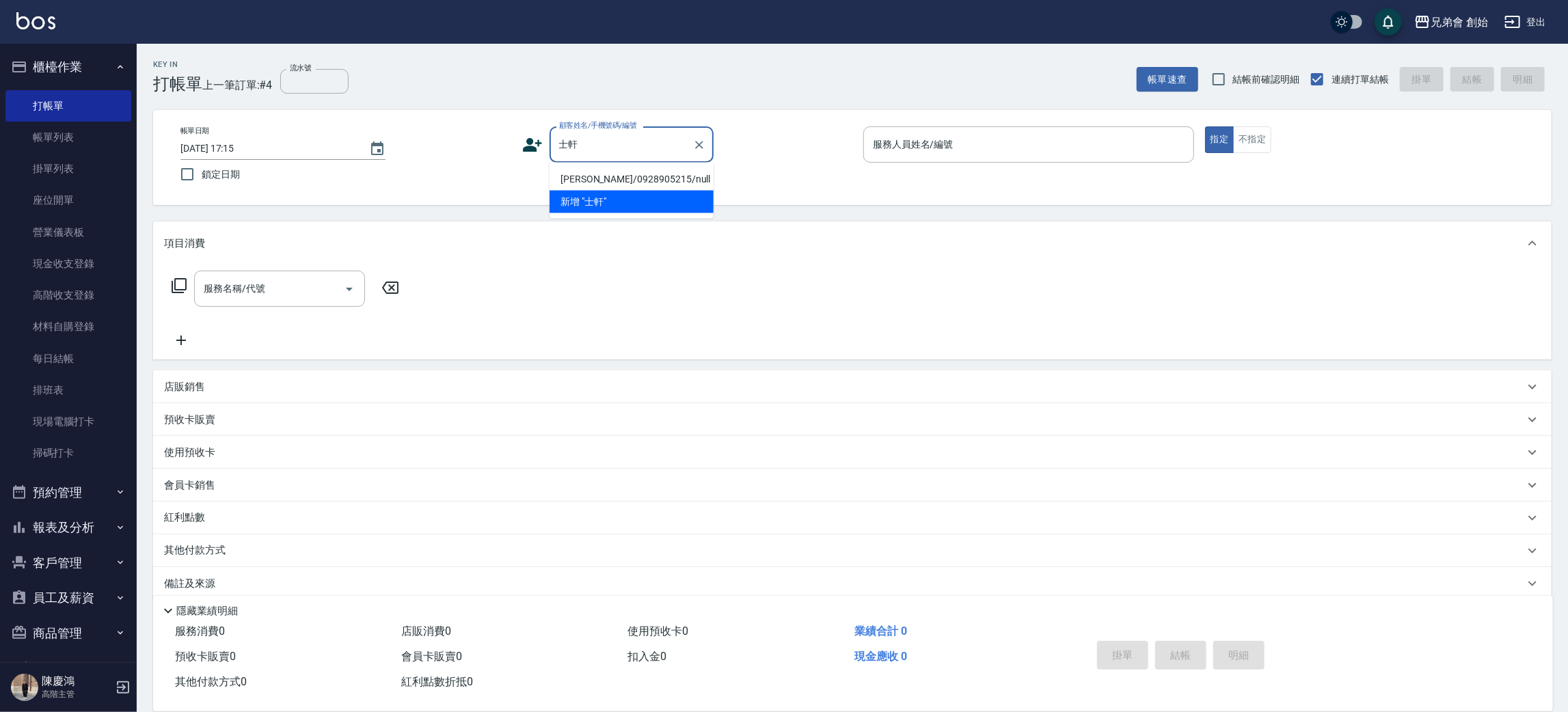
click at [642, 198] on li "新增 "士軒"" at bounding box center [631, 202] width 164 height 23
type input "士軒"
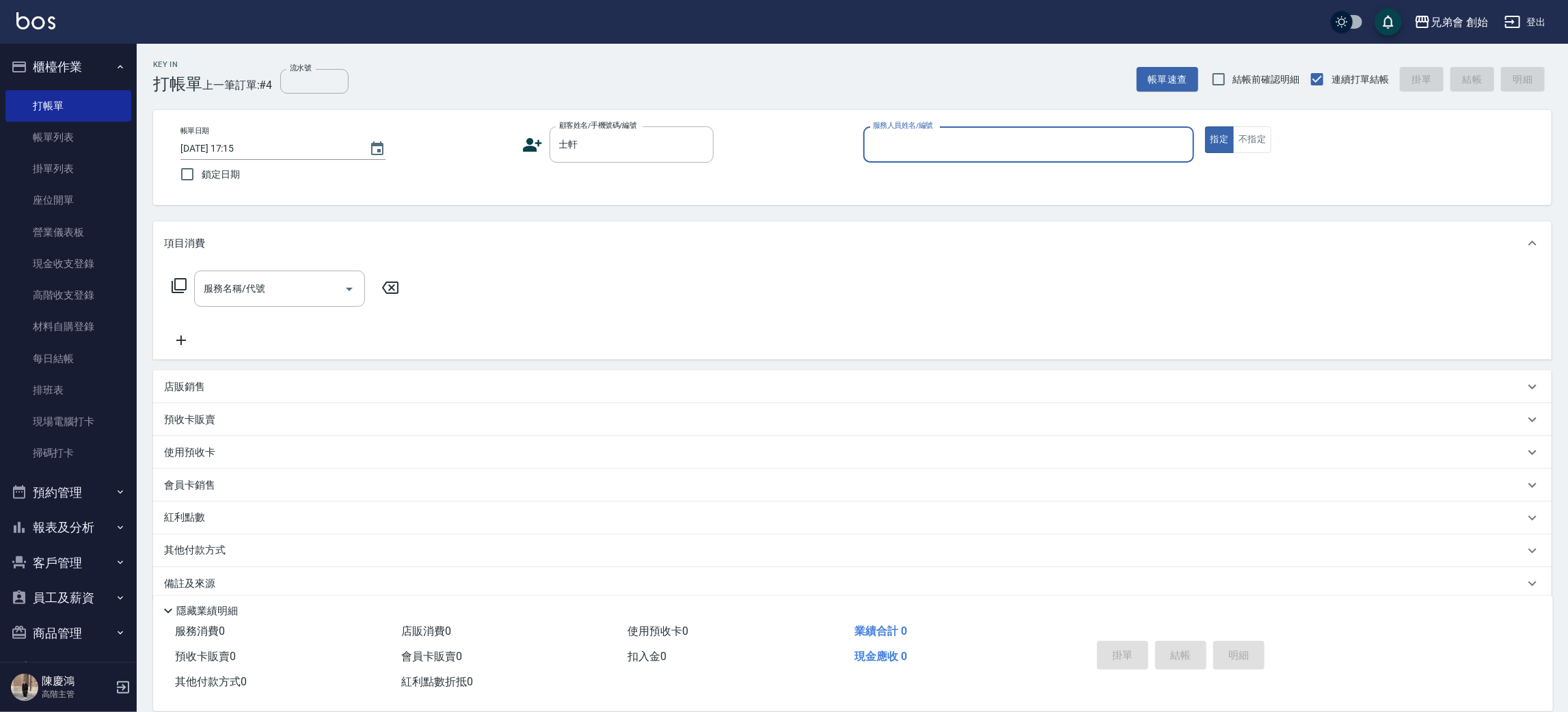
click at [885, 134] on input "服務人員姓名/編號" at bounding box center [1028, 144] width 318 height 24
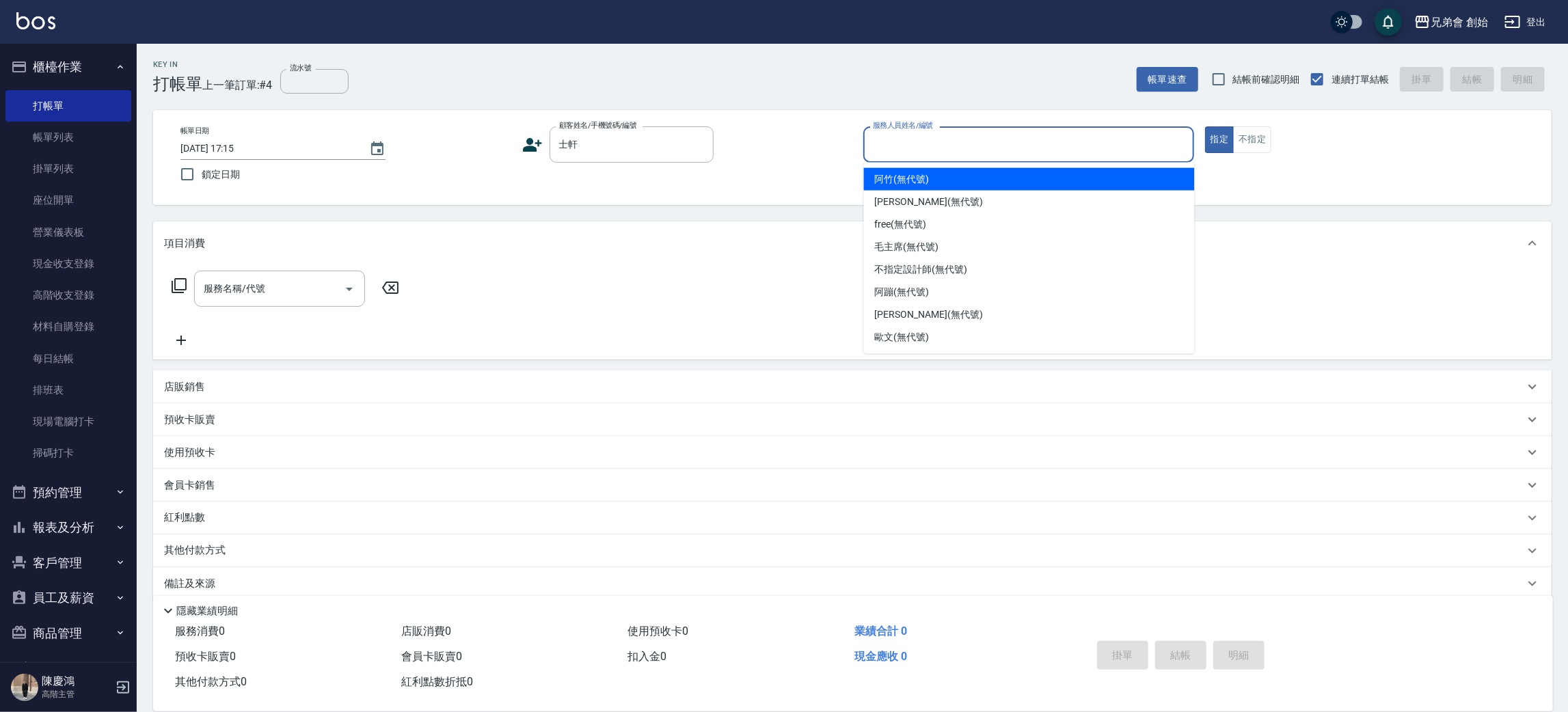
click at [924, 169] on div "阿竹 (無代號)" at bounding box center [1029, 180] width 331 height 23
type input "阿竹 (無代號)"
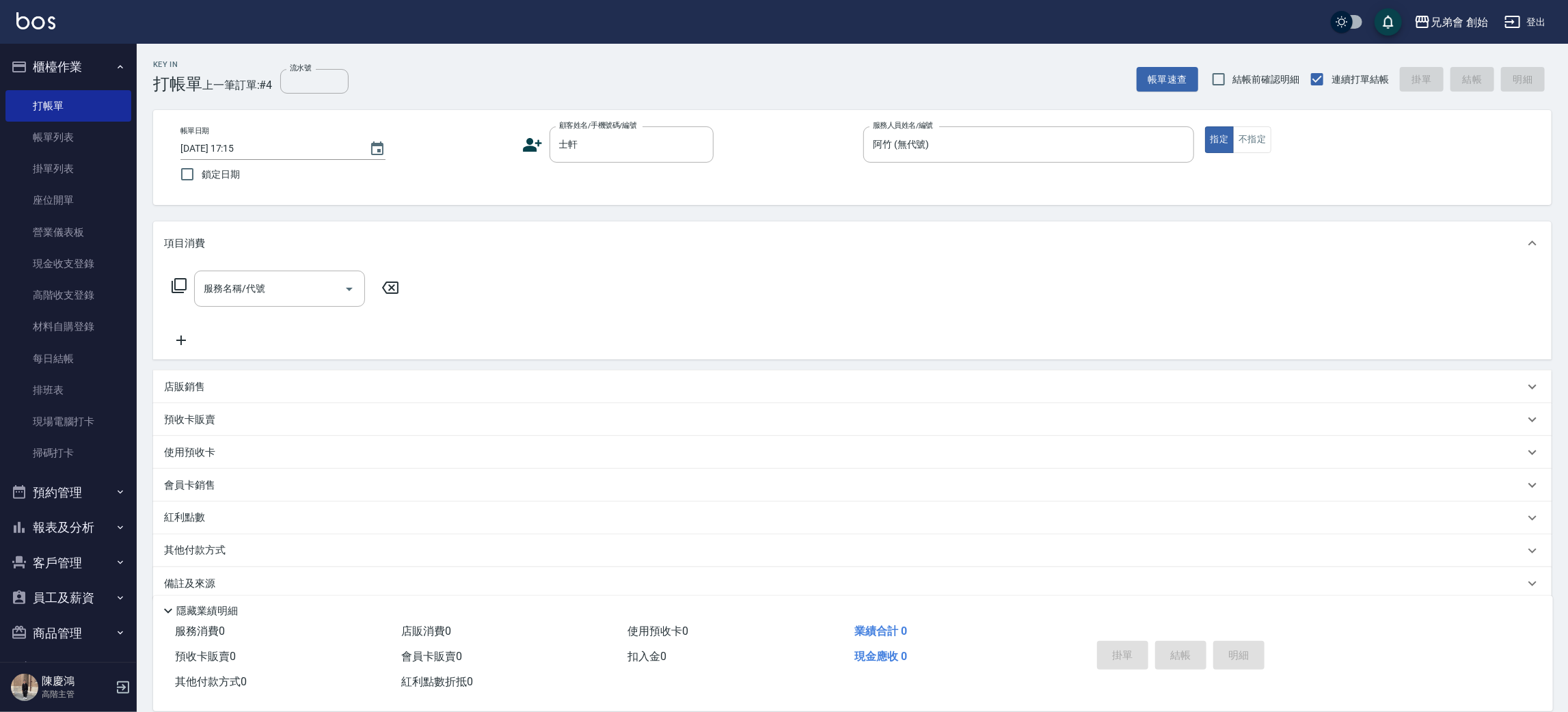
click at [274, 315] on div "服務名稱/代號 服務名稱/代號" at bounding box center [285, 309] width 243 height 78
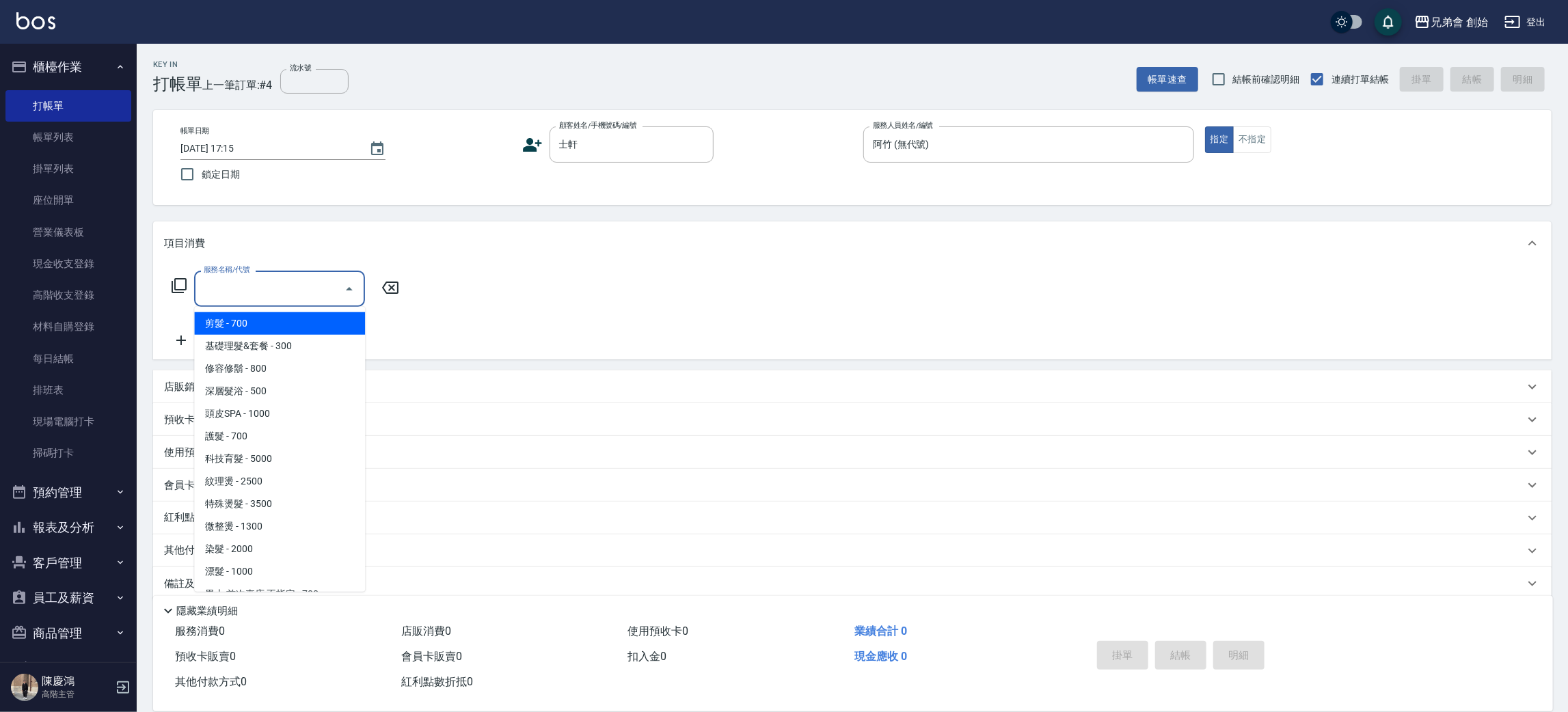
click at [277, 299] on input "服務名稱/代號" at bounding box center [269, 288] width 138 height 24
click at [287, 319] on span "剪髮 - 700" at bounding box center [280, 323] width 171 height 23
type input "剪髮(A01)"
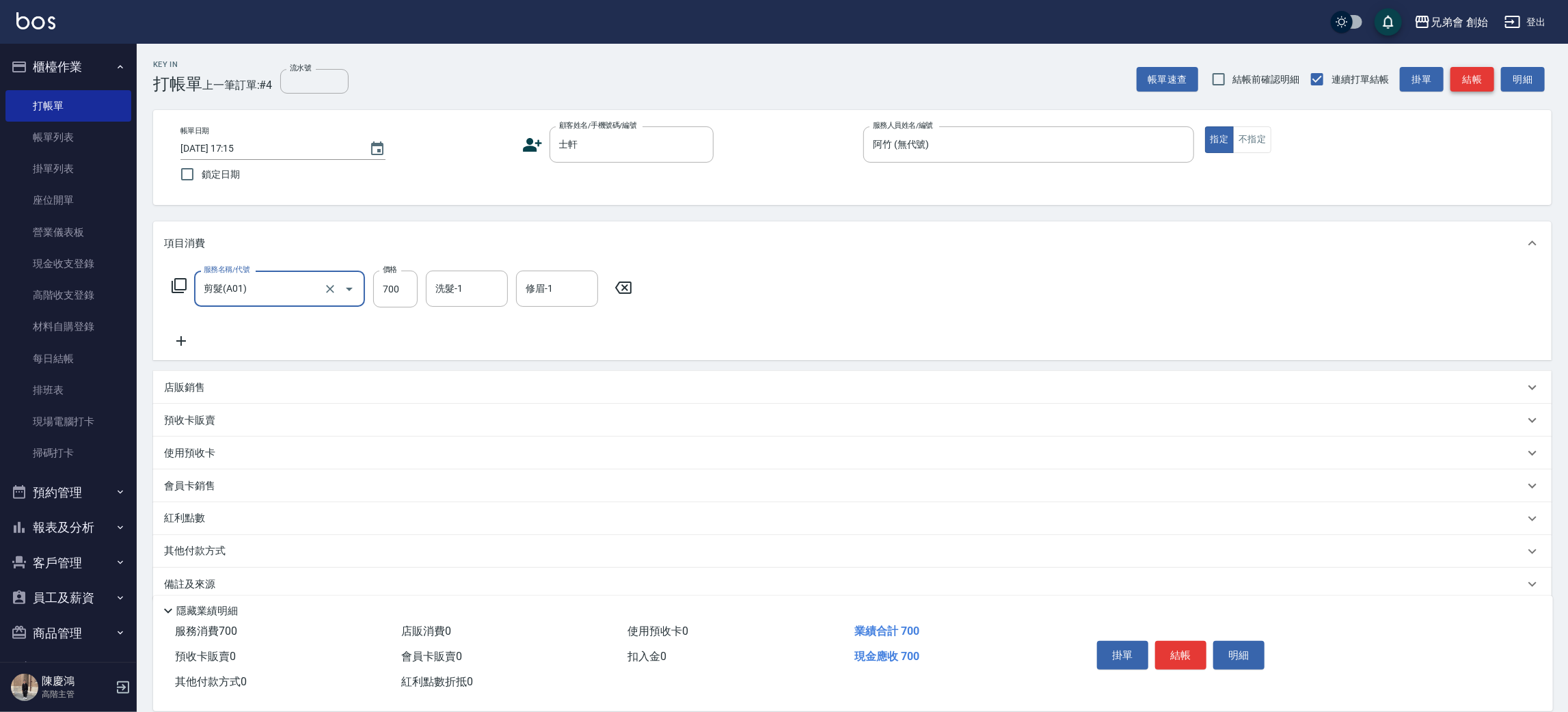
click at [1470, 71] on button "結帳" at bounding box center [1472, 79] width 44 height 25
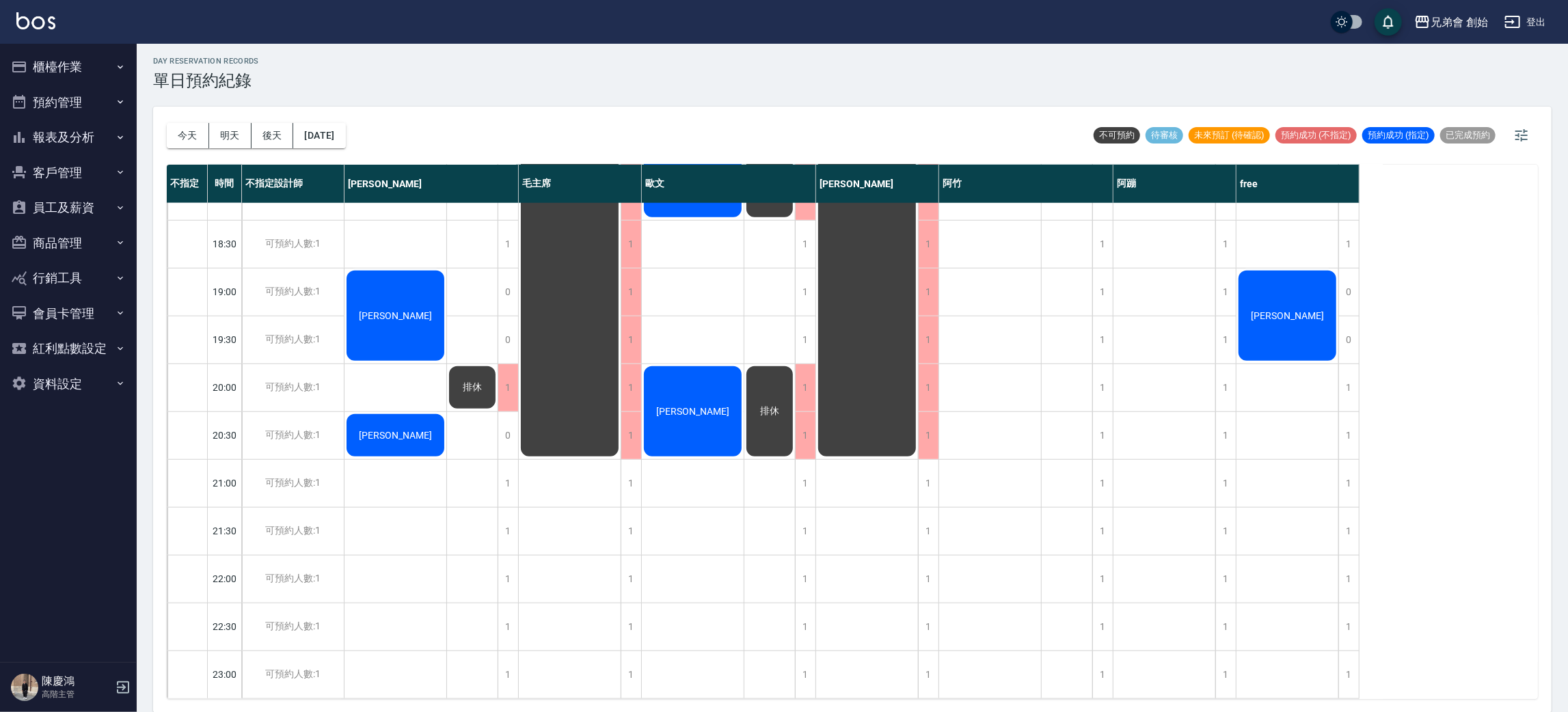
scroll to position [702, 0]
